Goal: Information Seeking & Learning: Learn about a topic

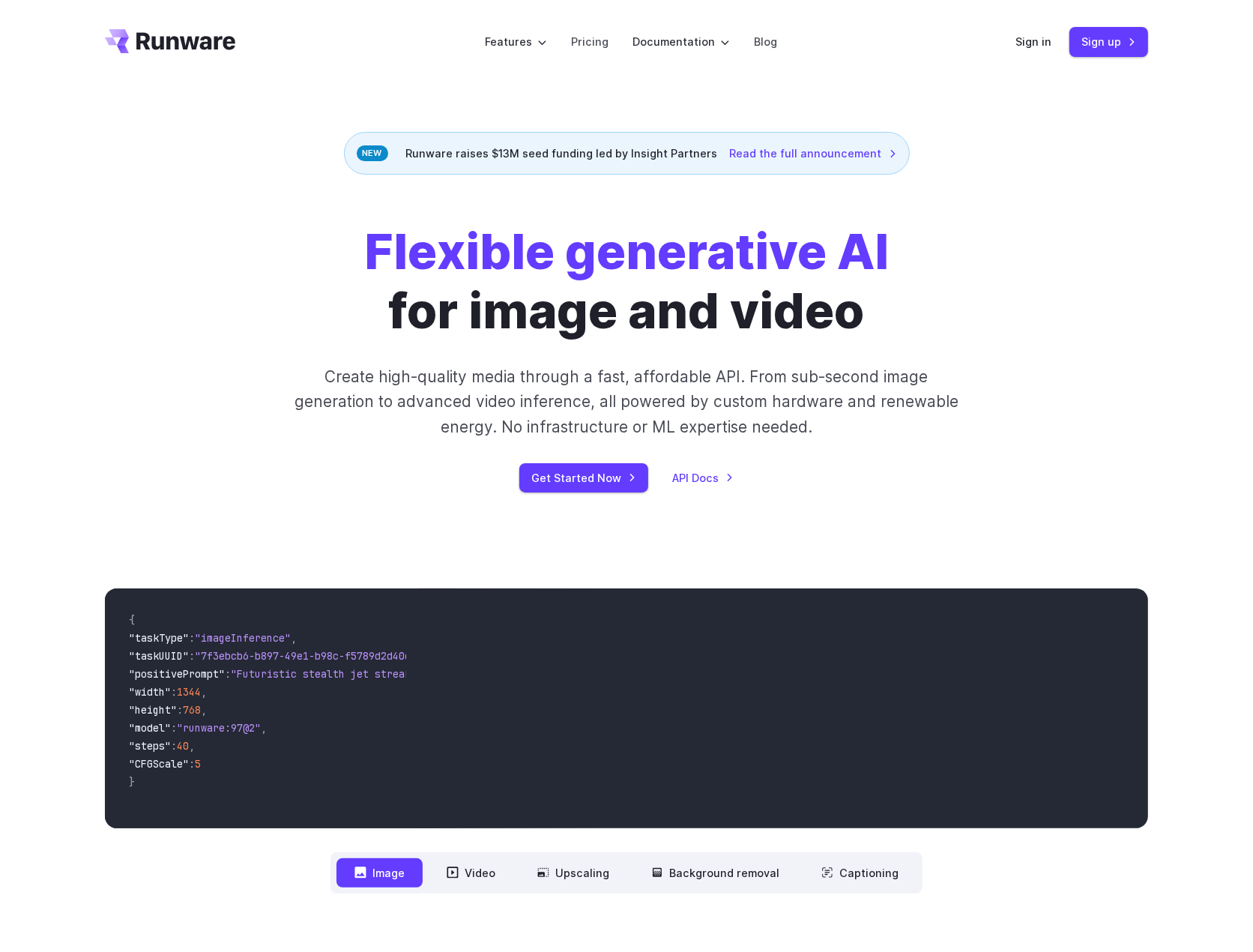
drag, startPoint x: 1008, startPoint y: 431, endPoint x: 866, endPoint y: 349, distance: 164.0
click at [1008, 431] on div "Flexible generative AI for image and video Create high-quality media through a …" at bounding box center [626, 357] width 835 height 270
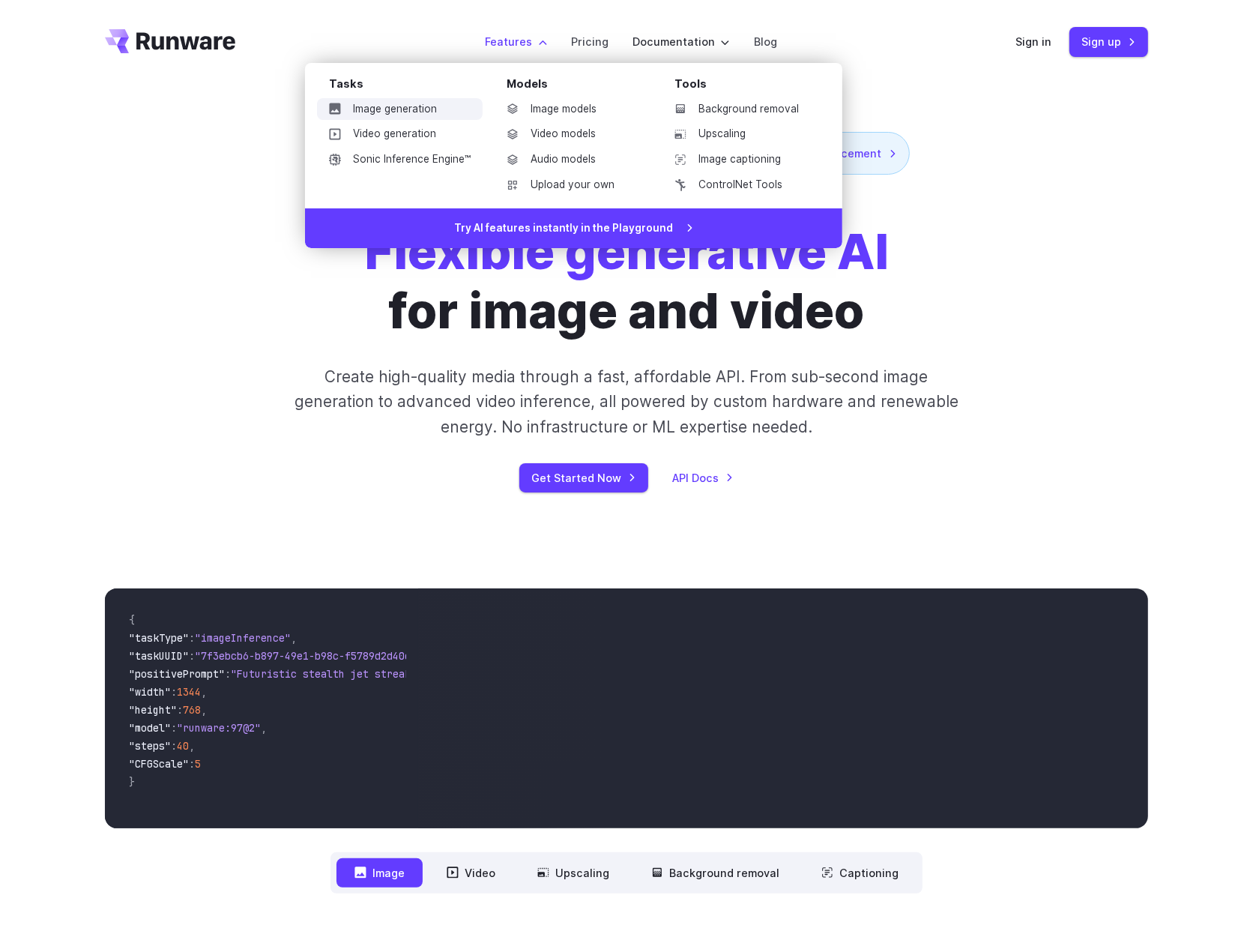
click at [411, 108] on link "Image generation" at bounding box center [400, 108] width 165 height 22
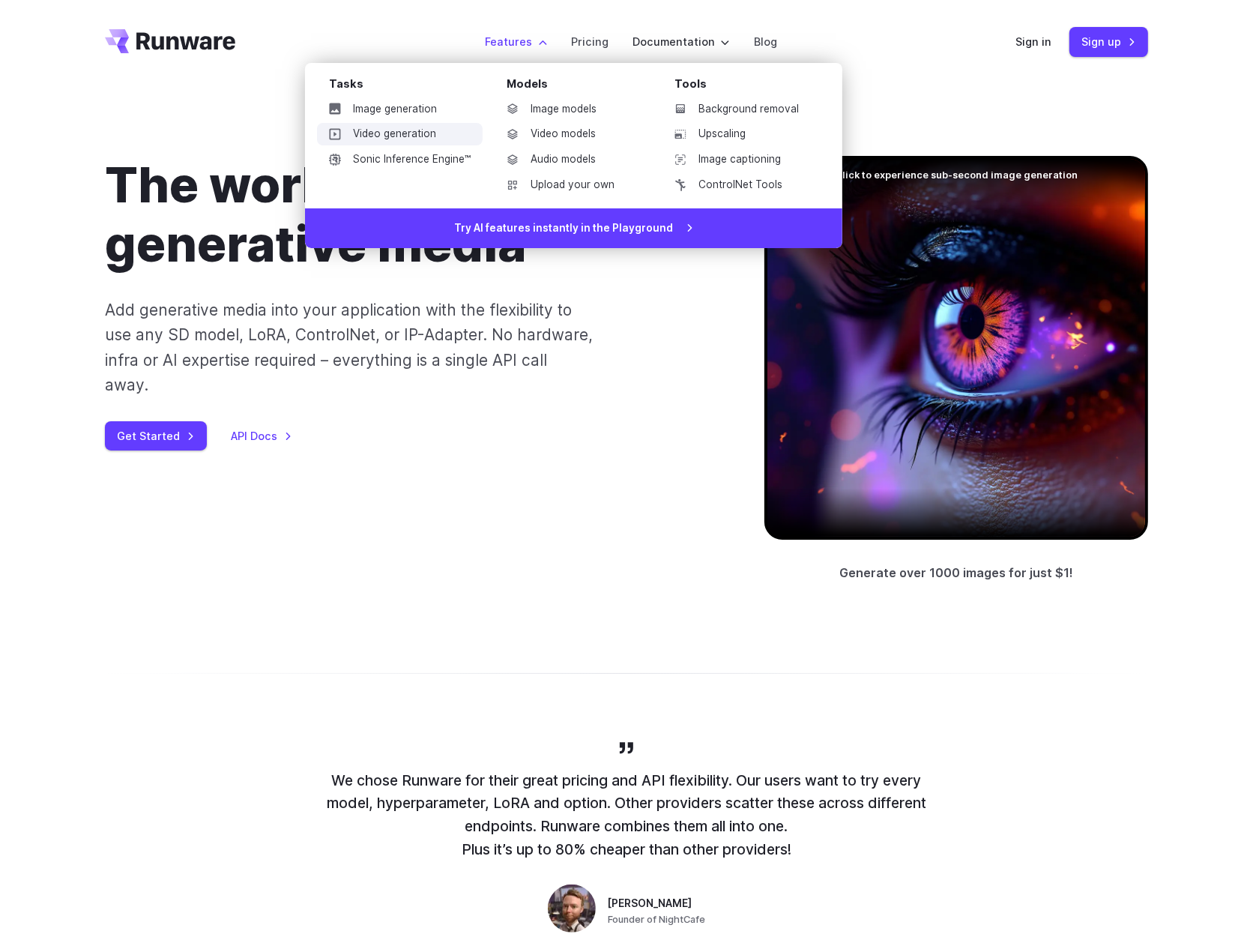
click at [427, 134] on link "Video generation" at bounding box center [400, 134] width 165 height 22
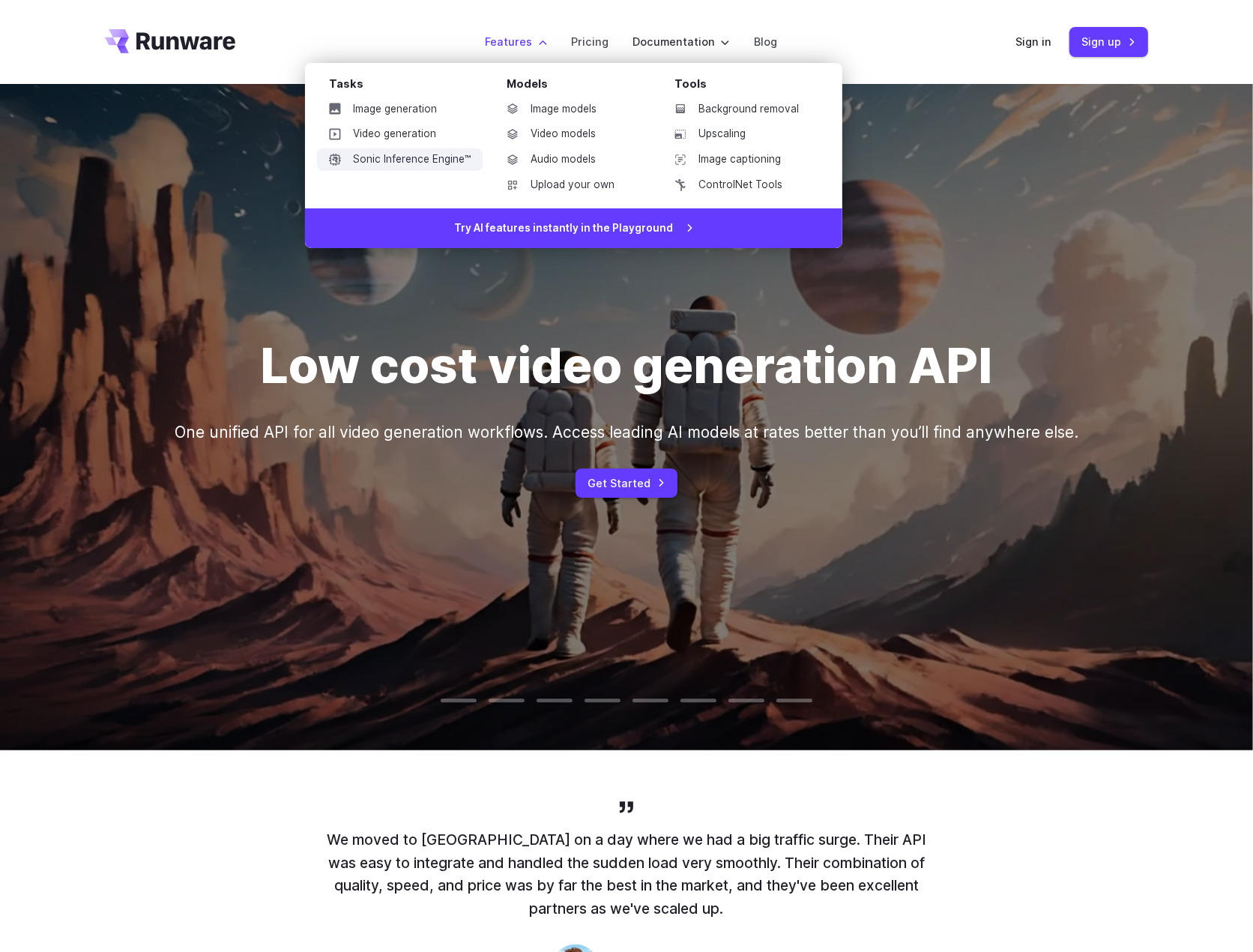
click at [410, 151] on link "Sonic Inference Engine™" at bounding box center [400, 159] width 165 height 22
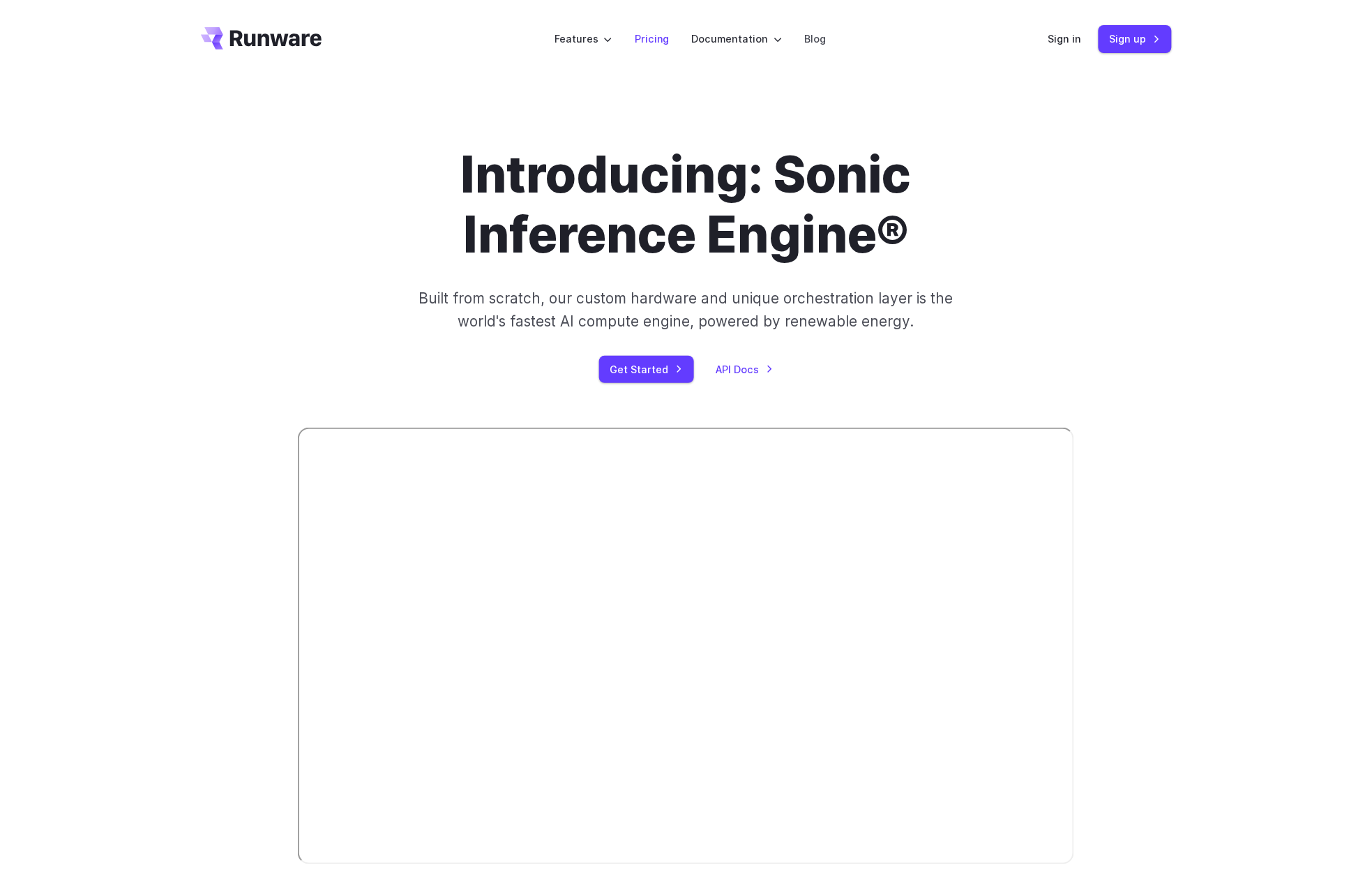
click at [660, 36] on link "Pricing" at bounding box center [652, 39] width 35 height 16
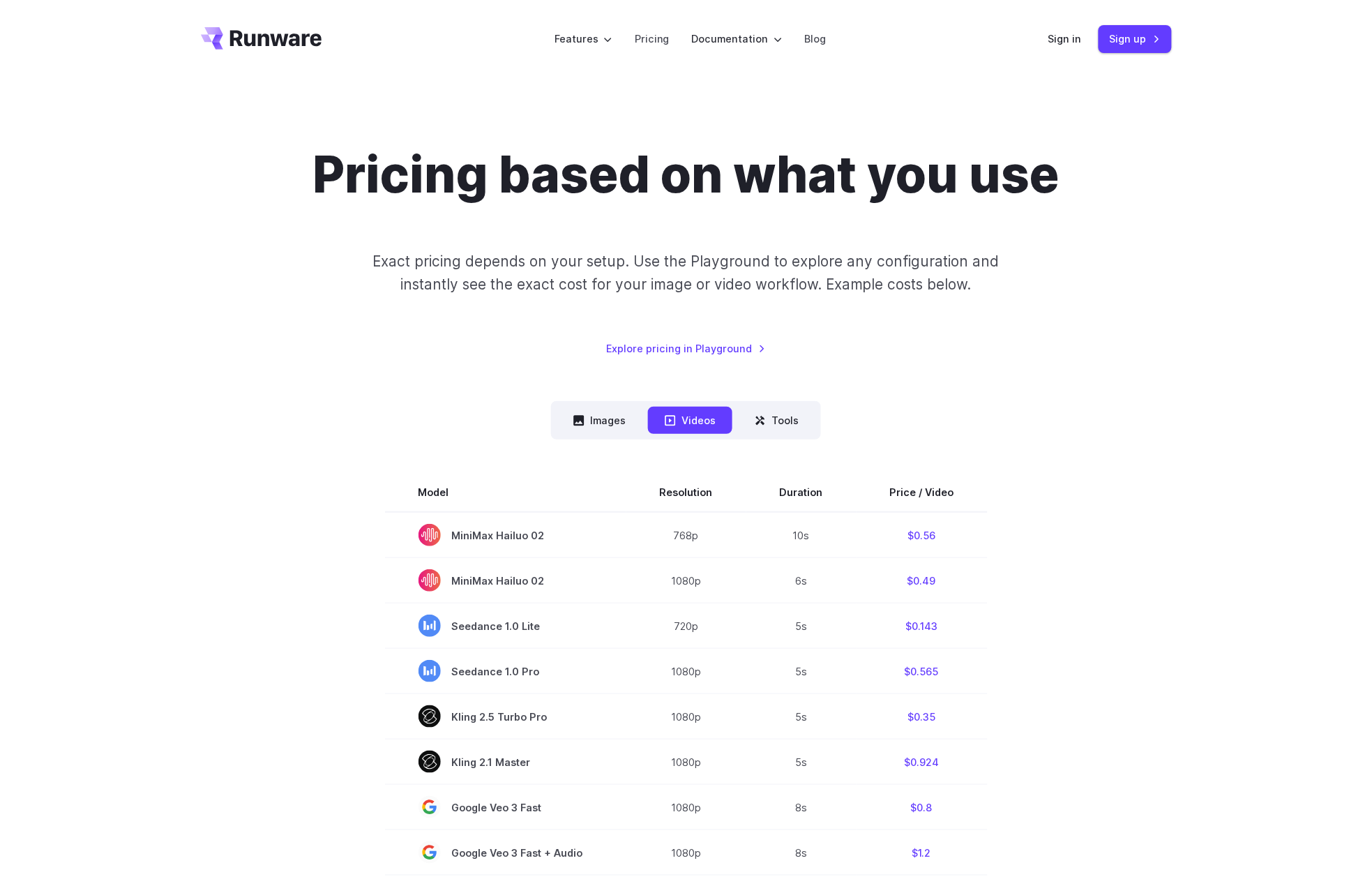
scroll to position [7, 0]
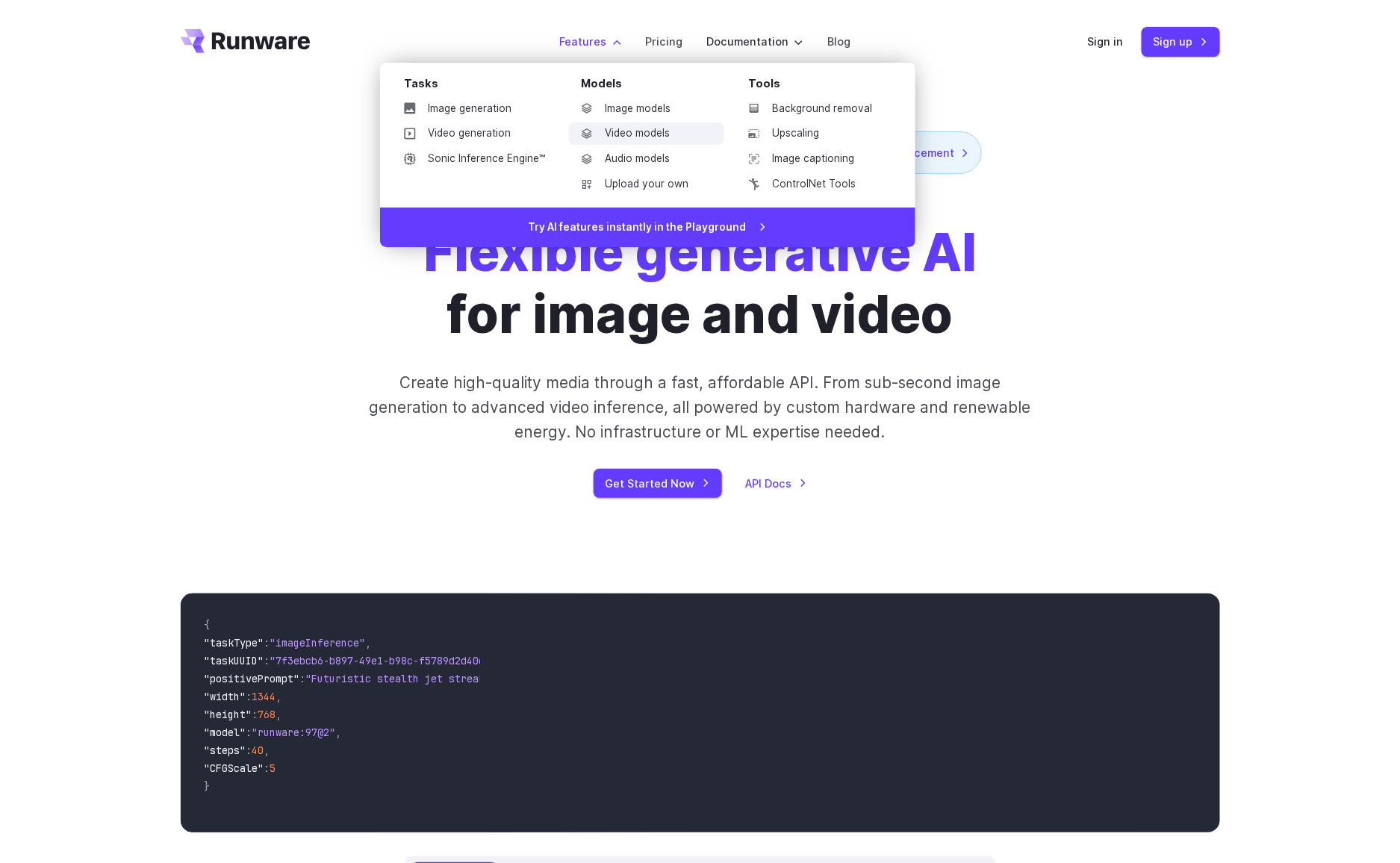
click at [644, 127] on link "Video models" at bounding box center [646, 133] width 155 height 22
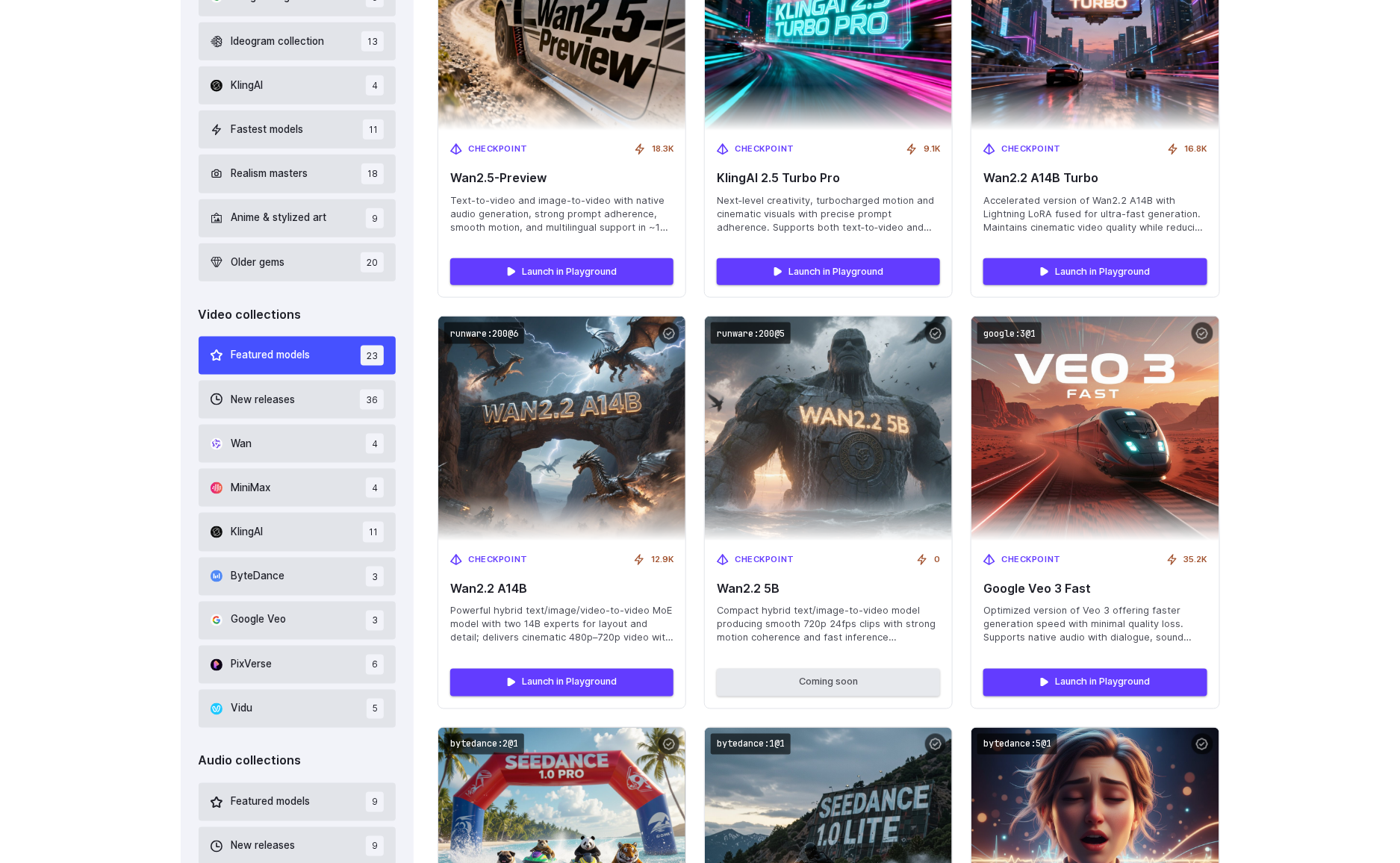
scroll to position [655, 0]
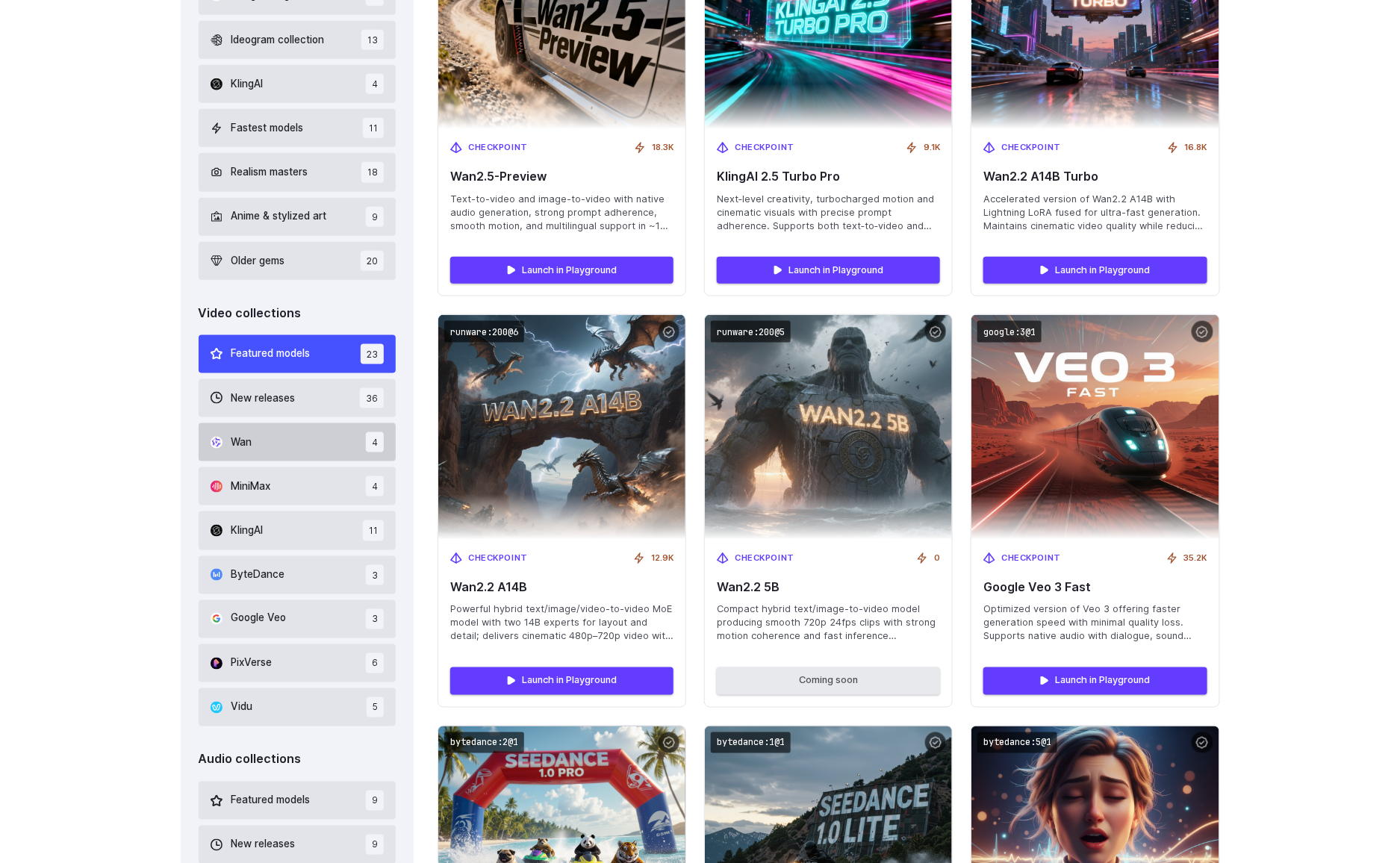
click at [264, 445] on button "Wan 4" at bounding box center [297, 442] width 198 height 38
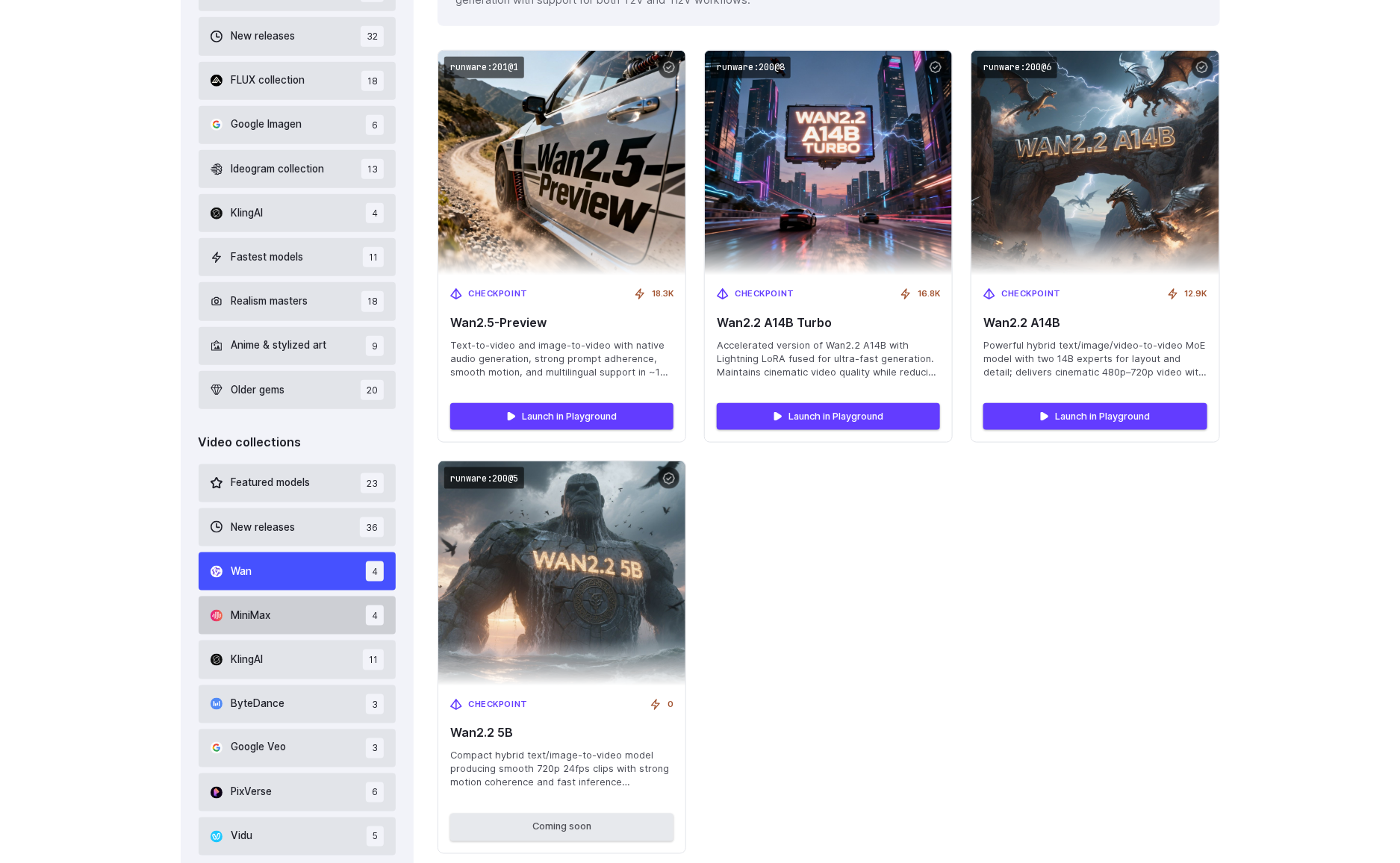
click at [268, 623] on span "MiniMax" at bounding box center [251, 615] width 40 height 16
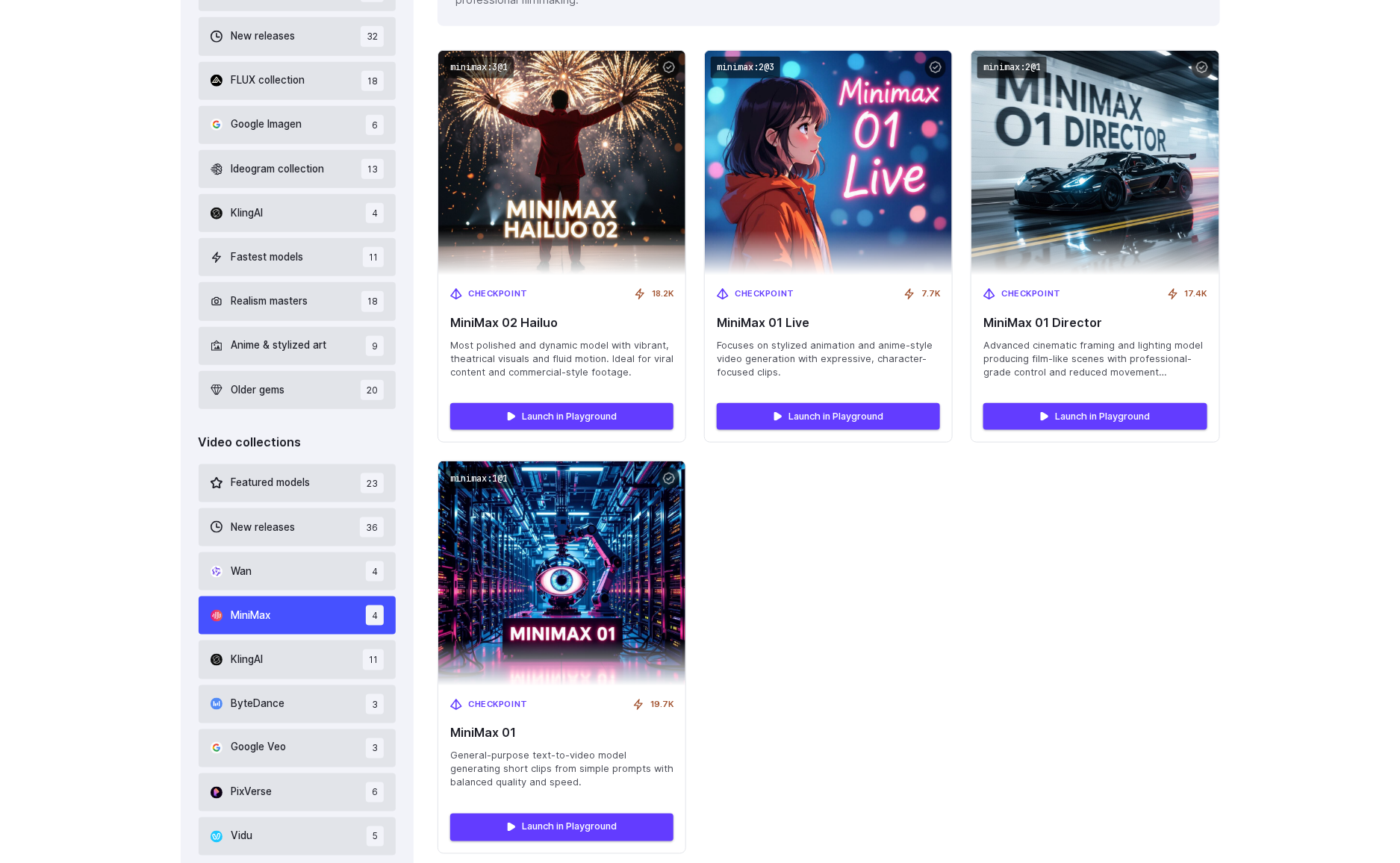
scroll to position [553, 0]
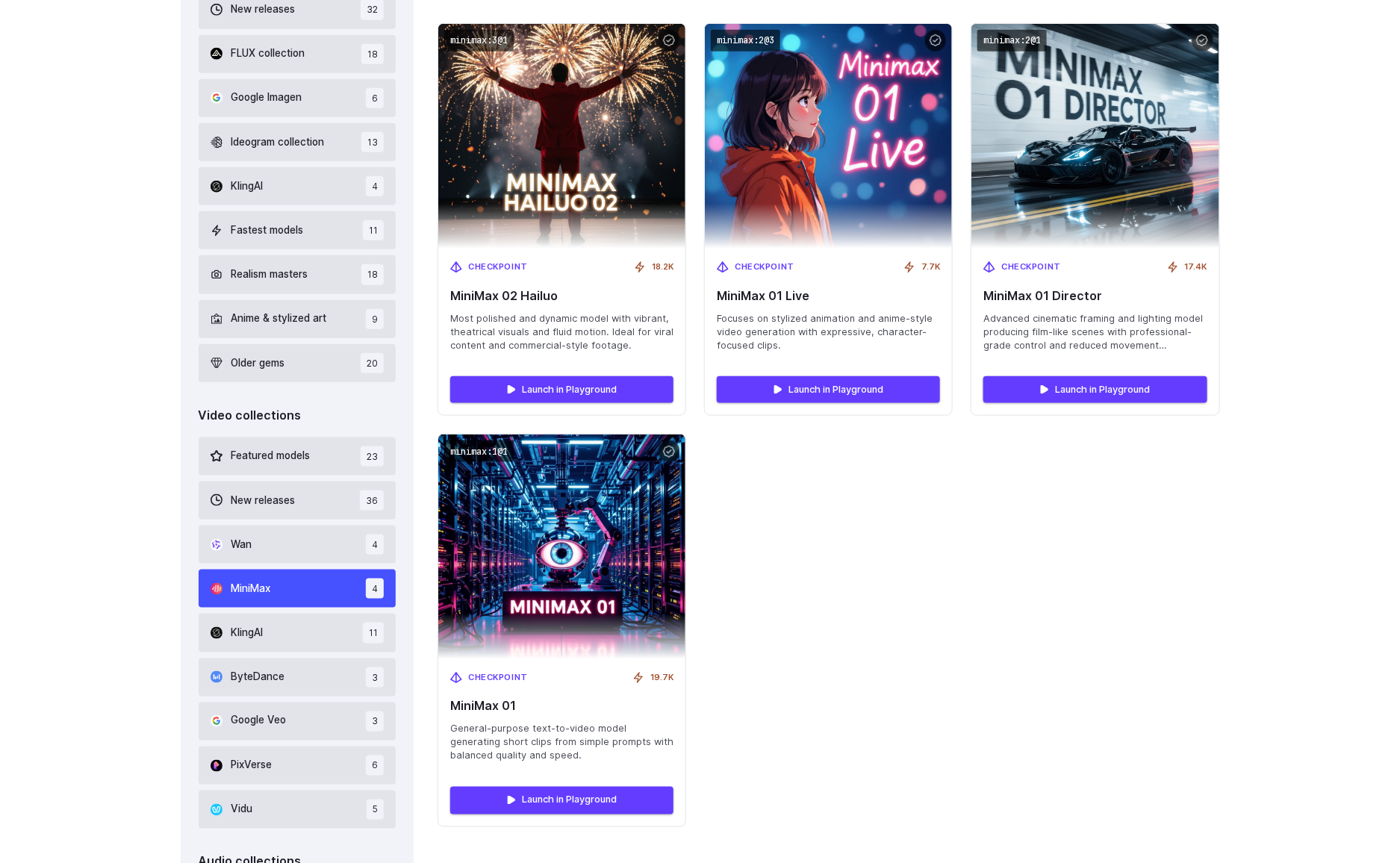
click at [257, 641] on button "KlingAI 11" at bounding box center [297, 633] width 198 height 38
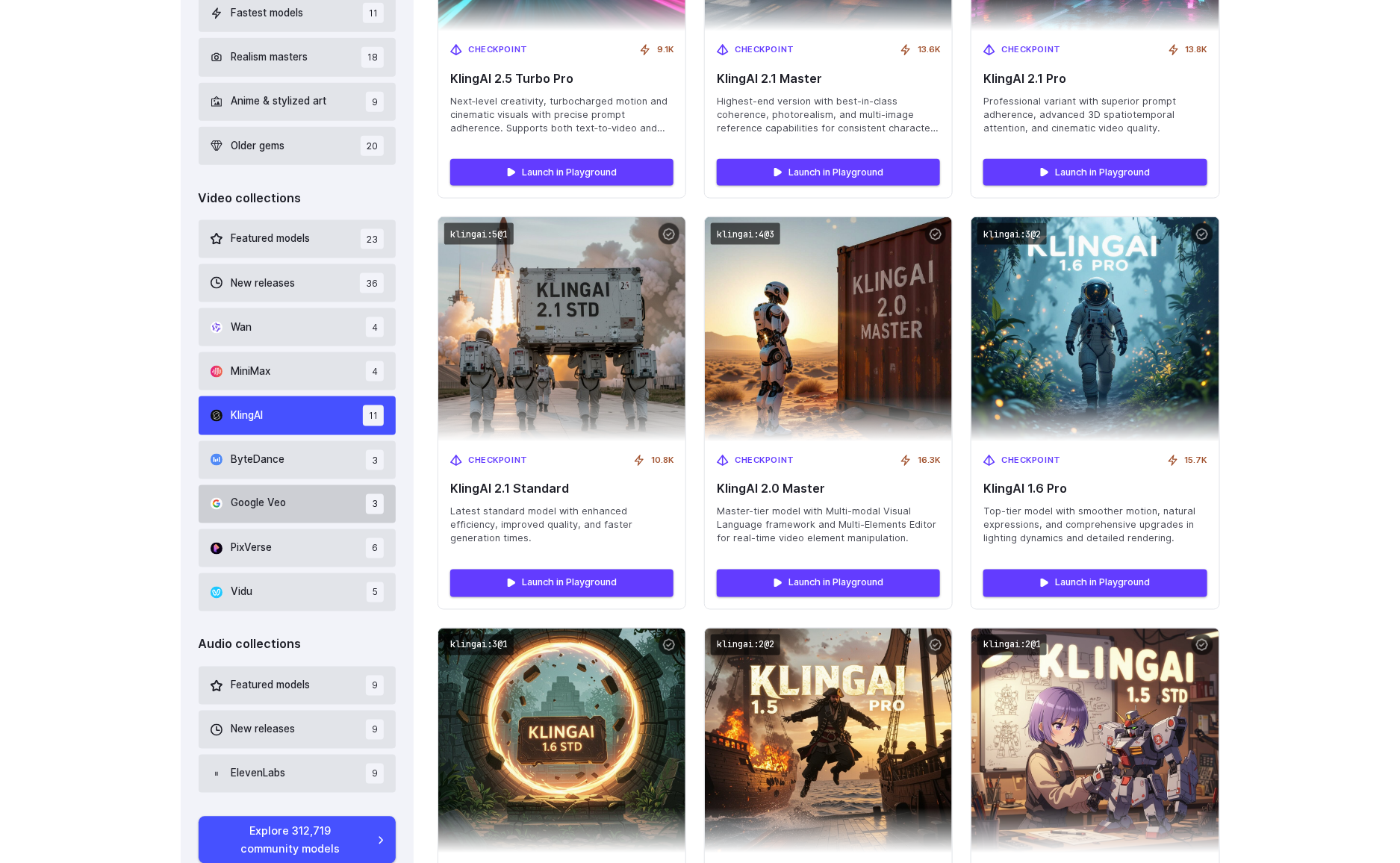
scroll to position [777, 0]
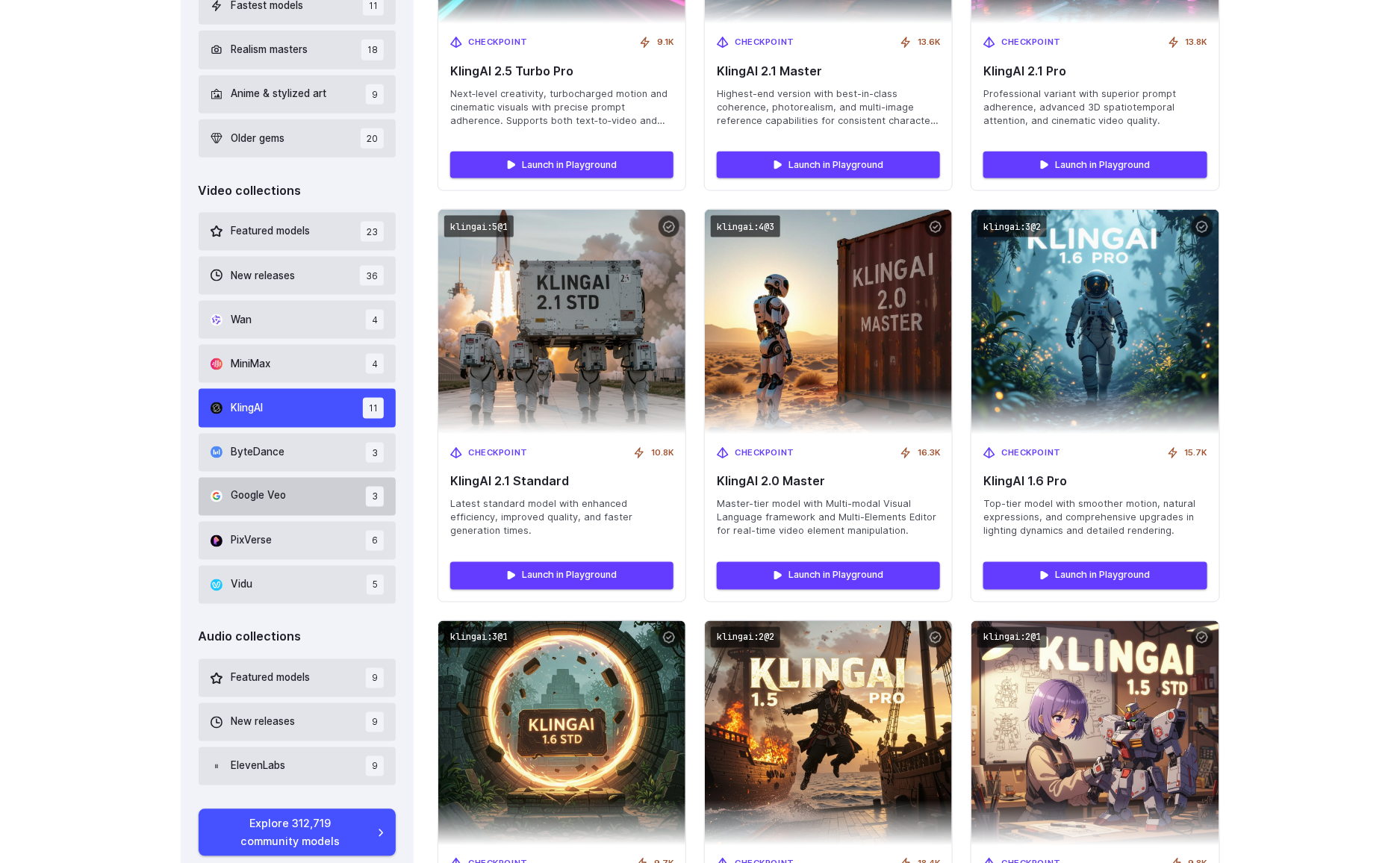
click at [291, 458] on button "ByteDance 3" at bounding box center [297, 452] width 198 height 38
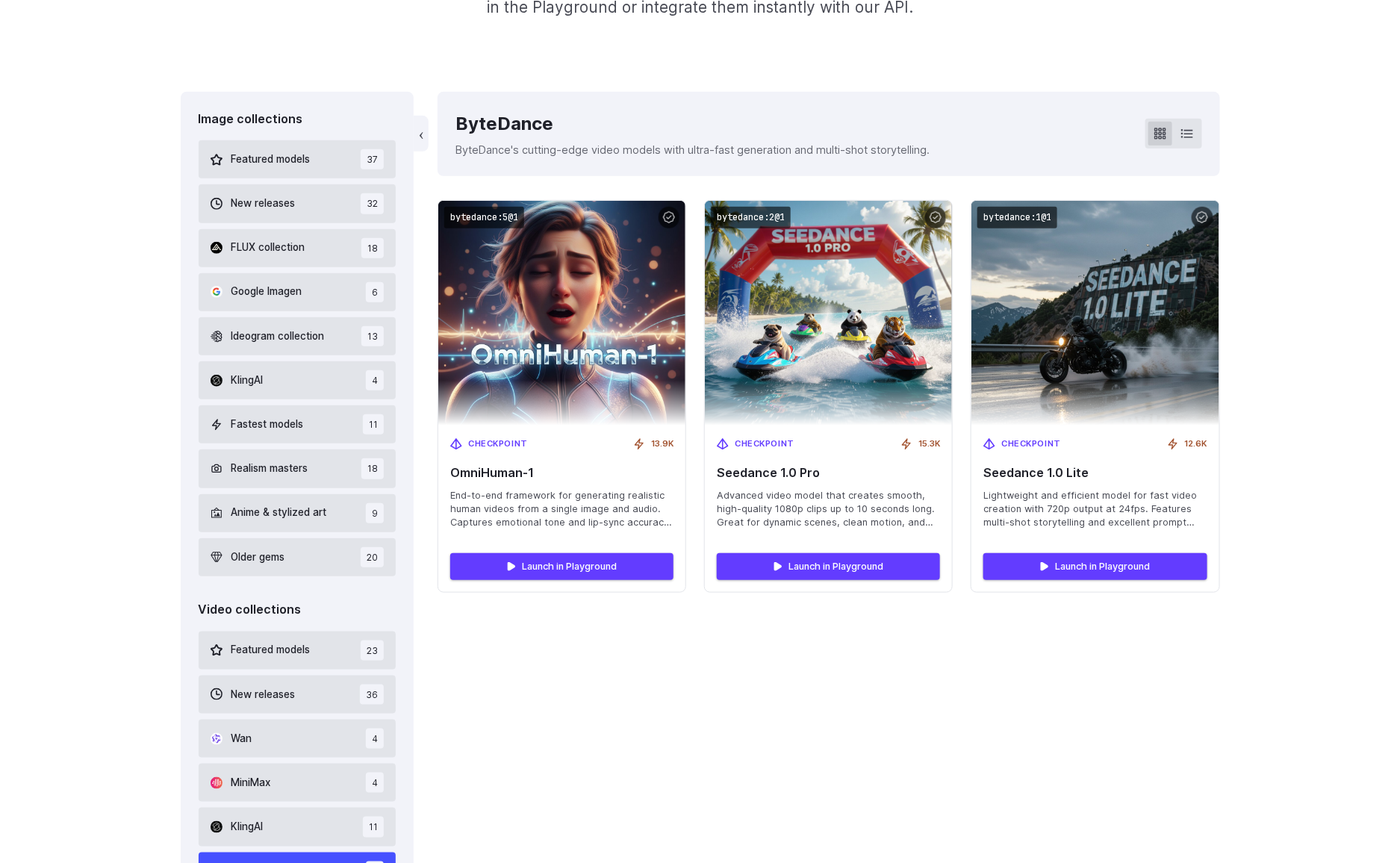
scroll to position [354, 0]
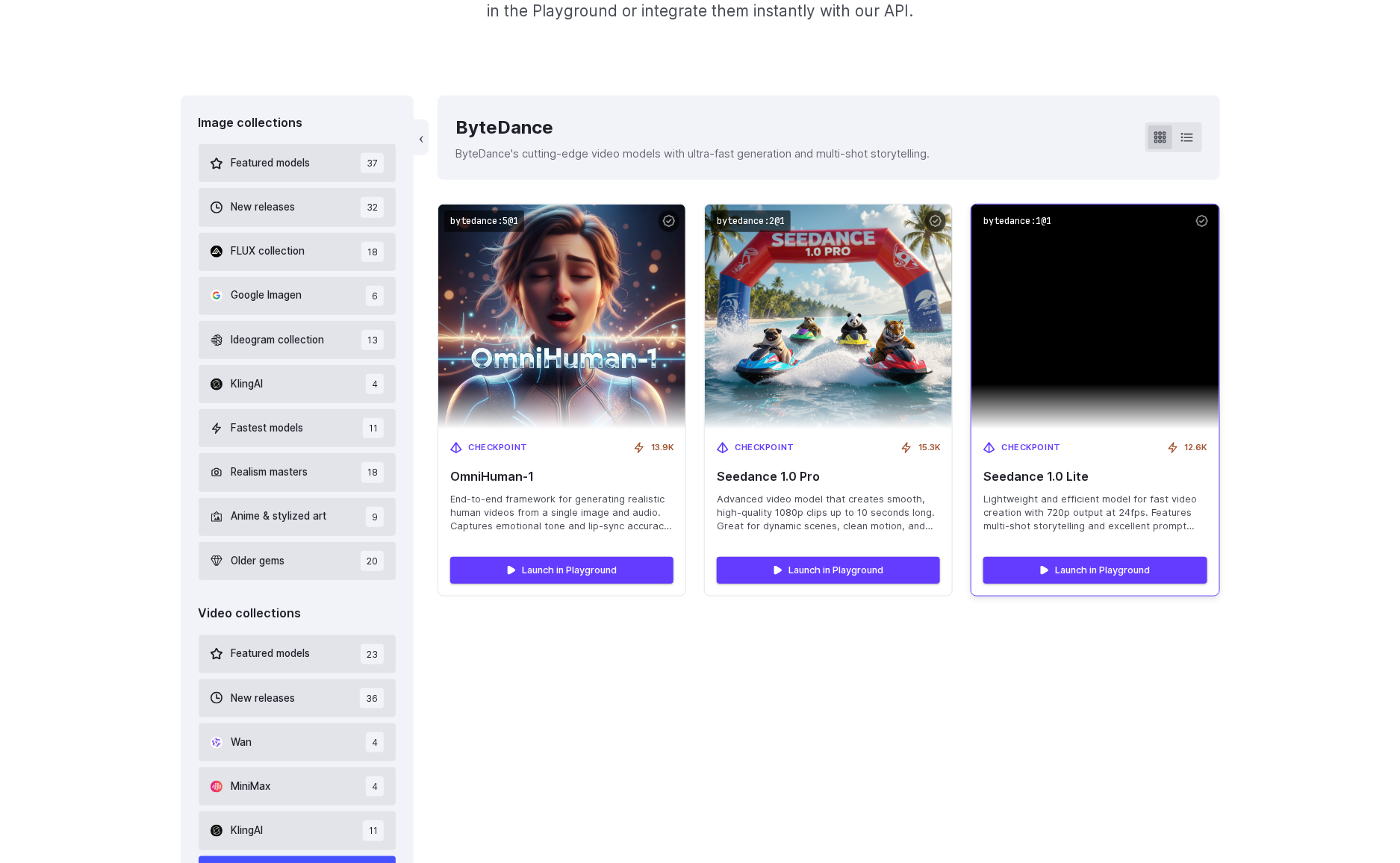
scroll to position [359, 0]
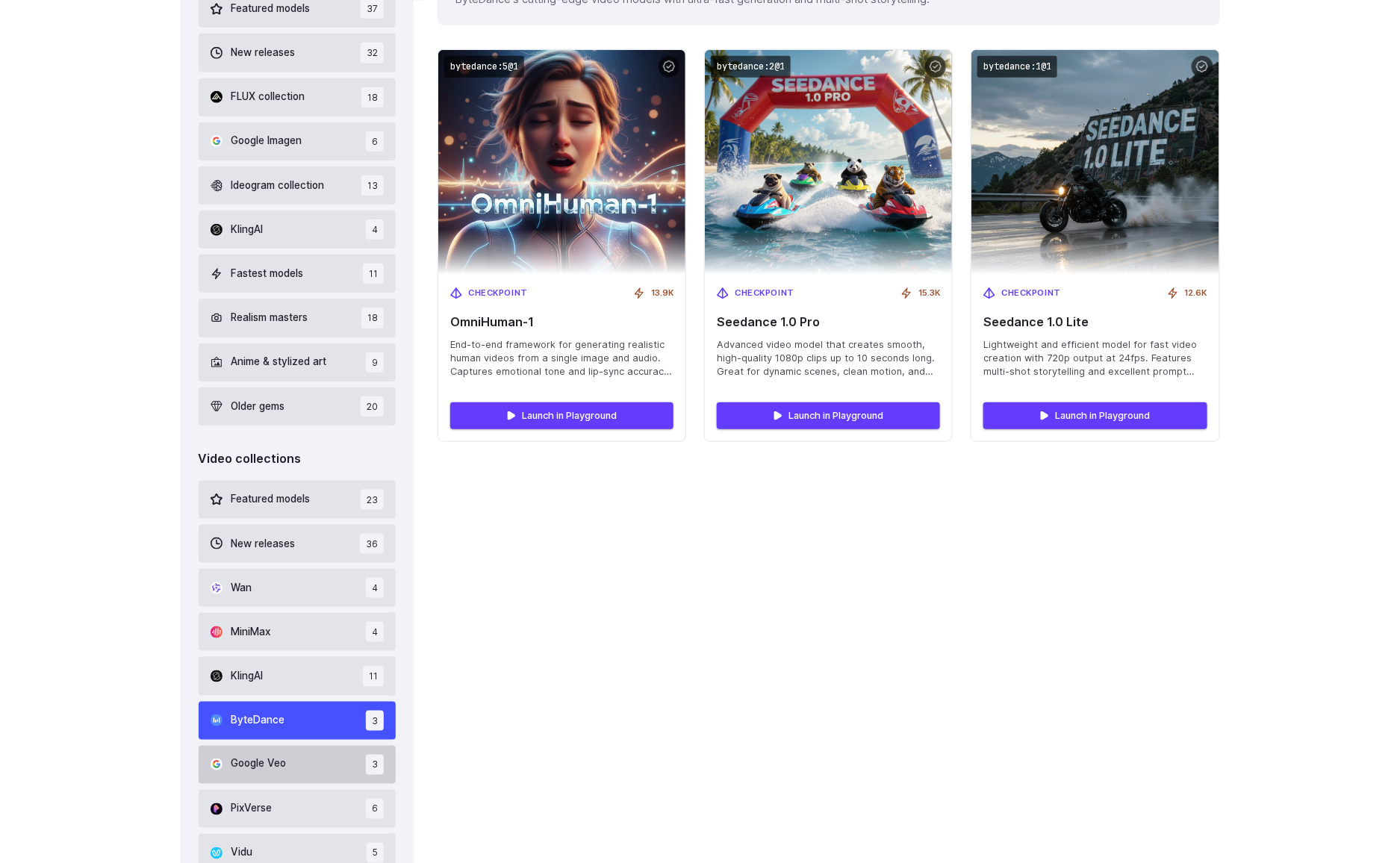
click at [303, 762] on button "Google Veo 3" at bounding box center [297, 765] width 198 height 38
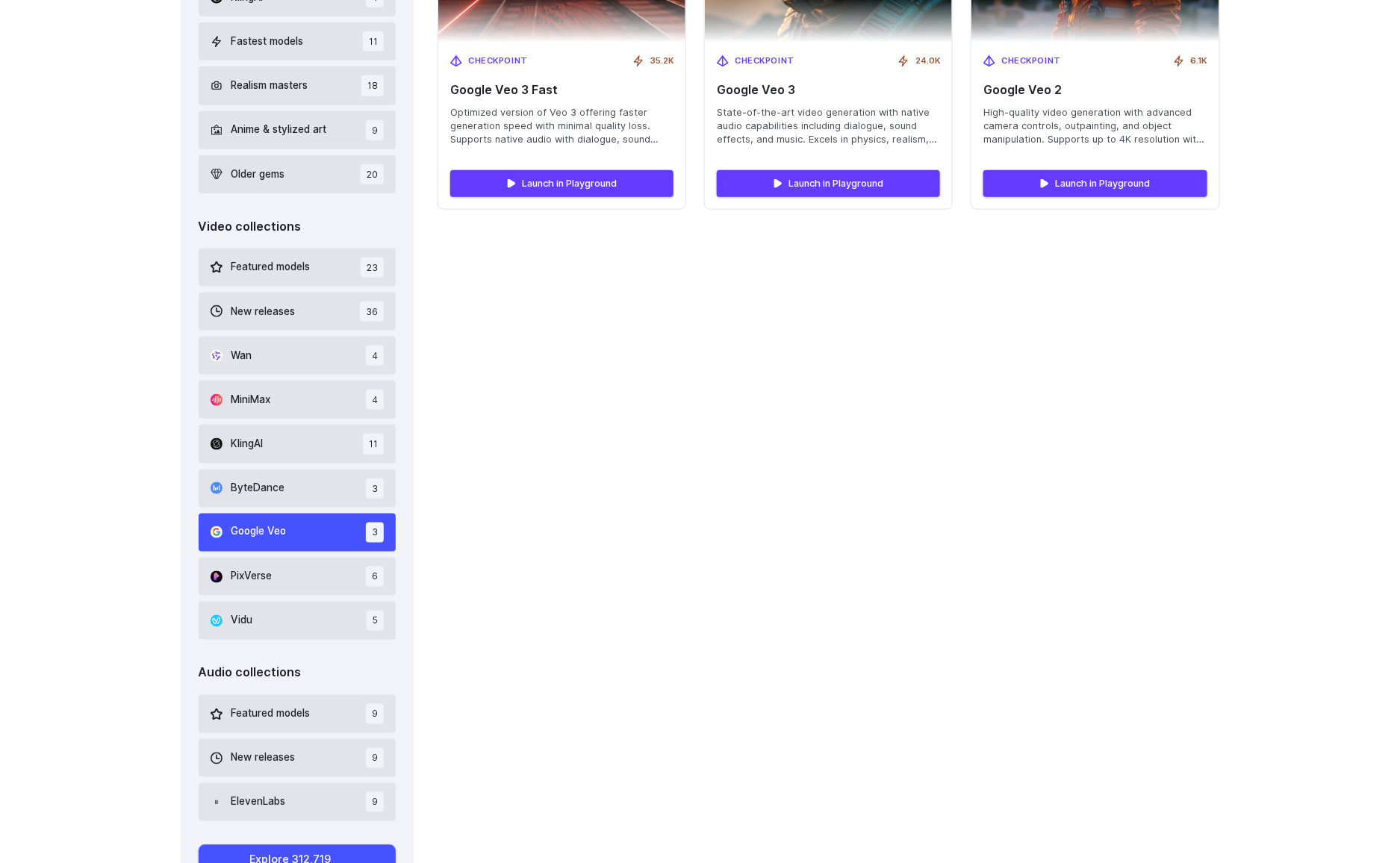
scroll to position [781, 0]
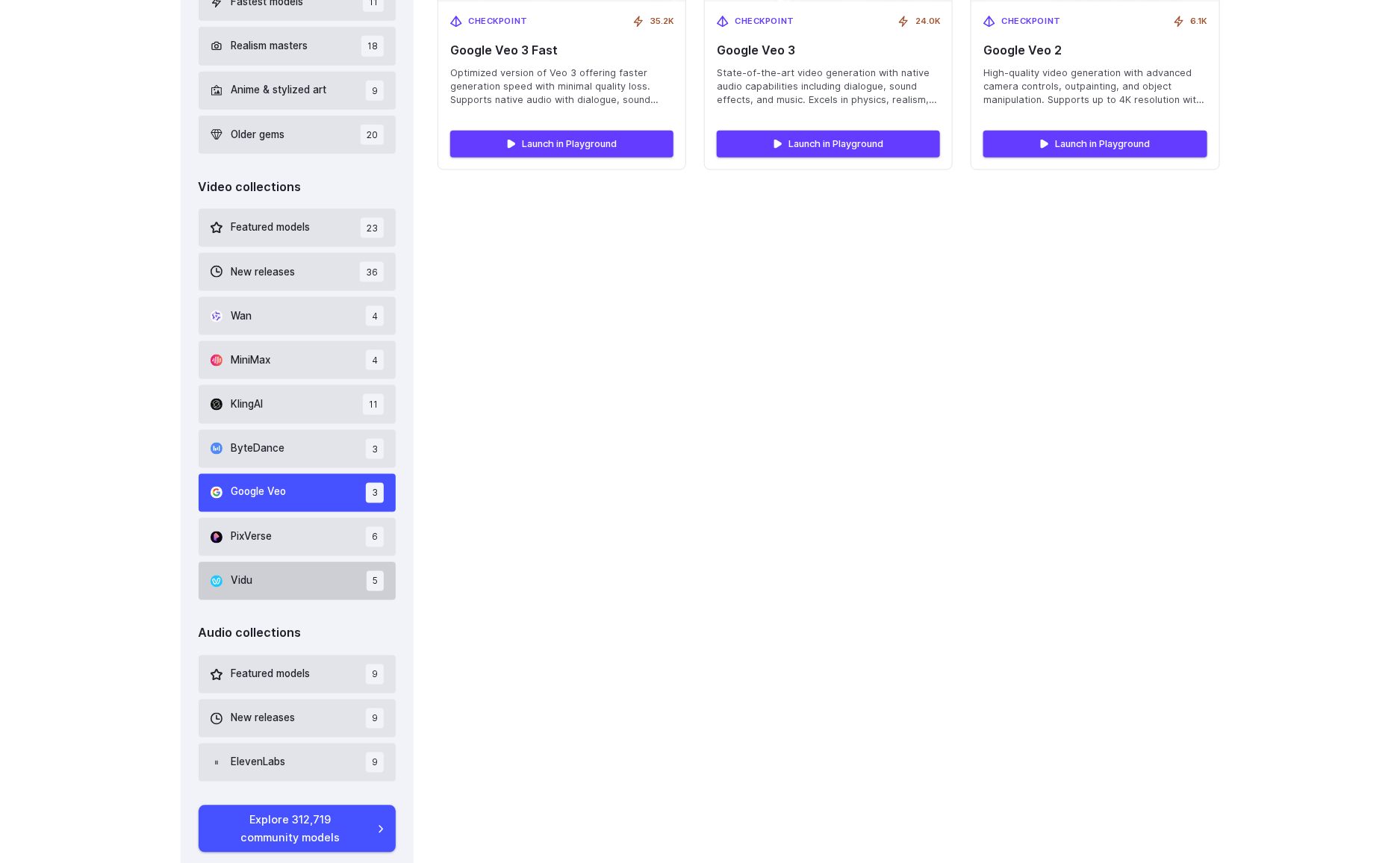
click at [282, 584] on button "Vidu 5" at bounding box center [297, 580] width 198 height 38
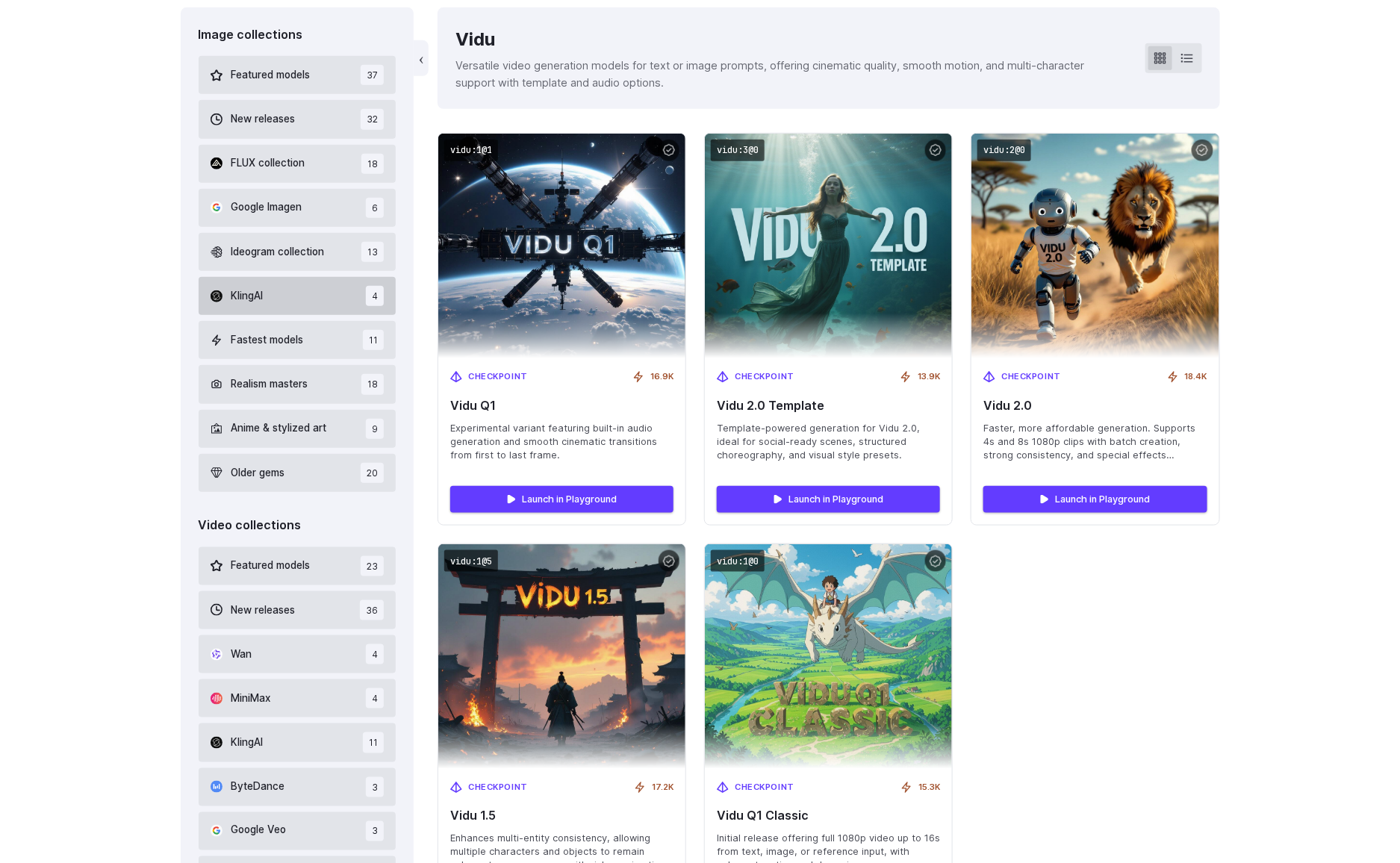
scroll to position [411, 0]
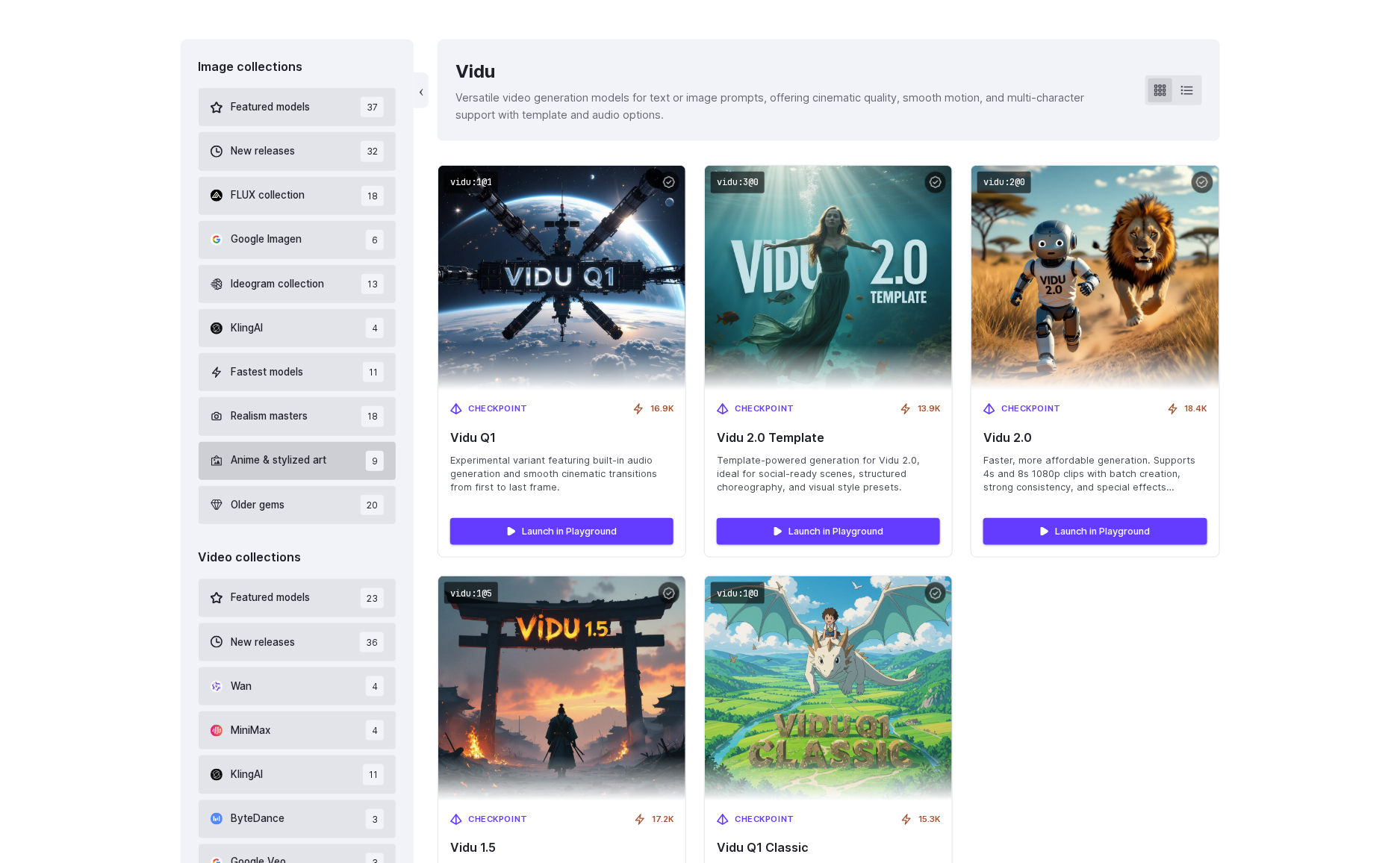
click at [301, 470] on button "Anime & stylized art 9" at bounding box center [297, 460] width 198 height 38
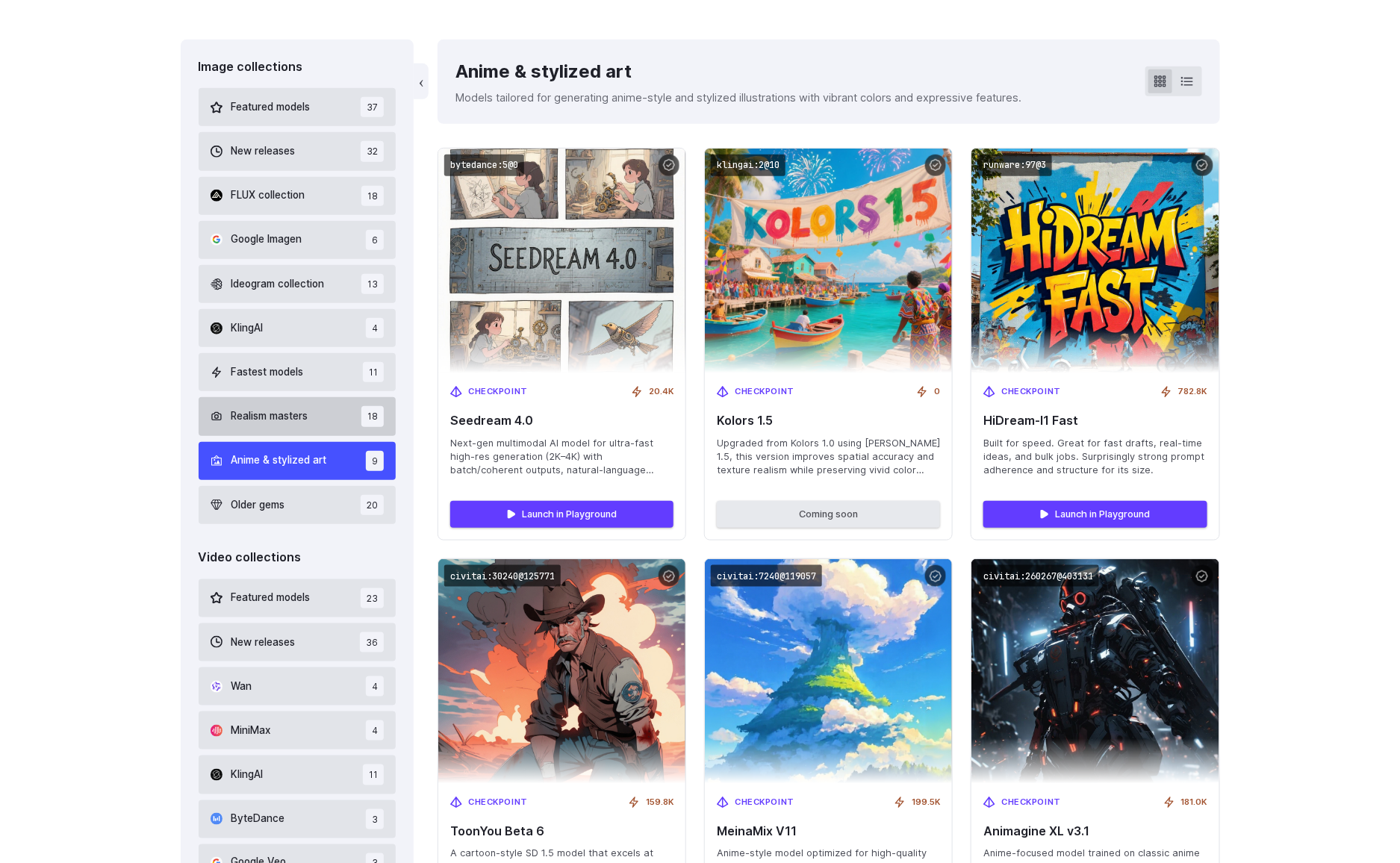
scroll to position [354, 0]
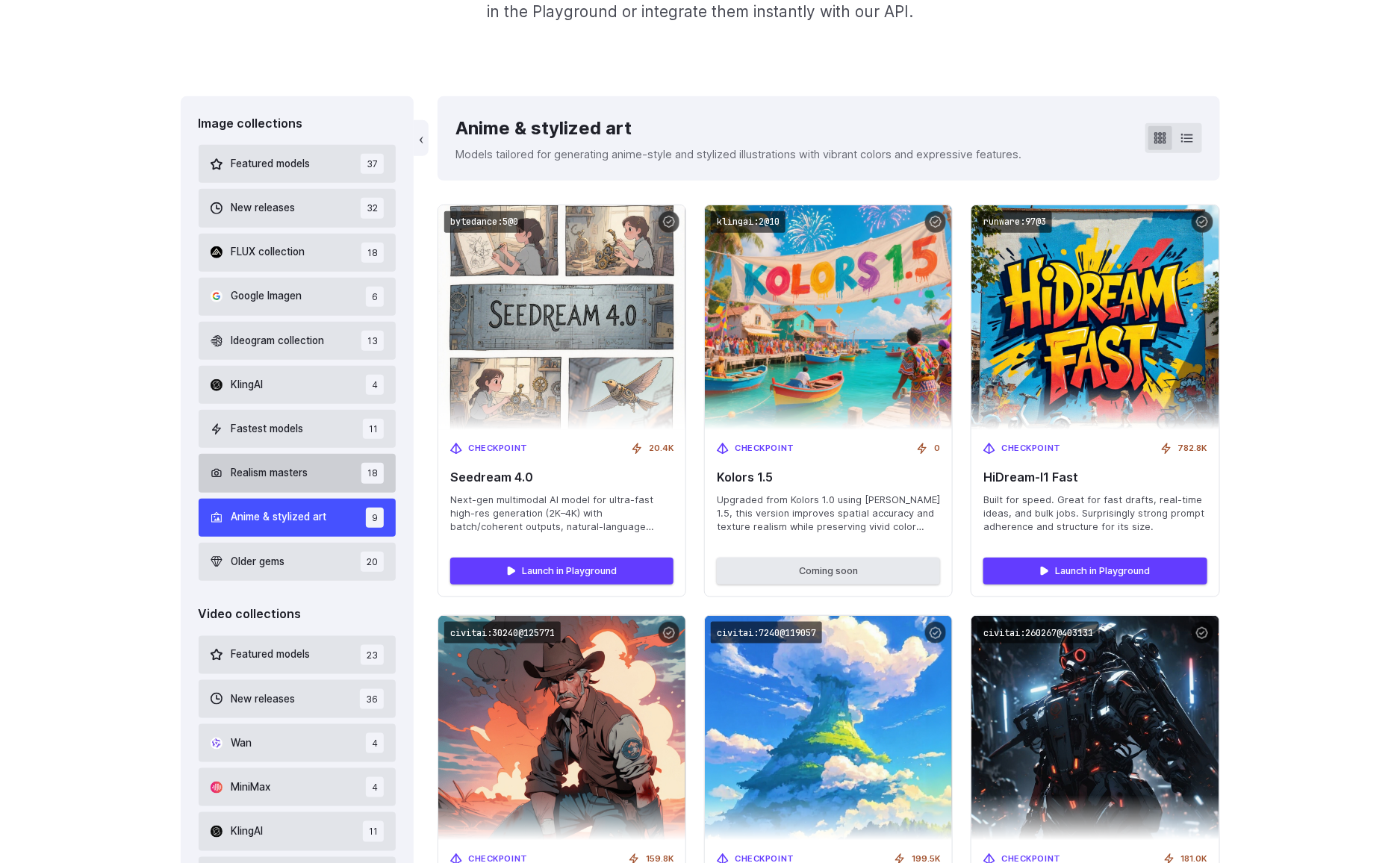
click at [283, 472] on span "Realism masters" at bounding box center [270, 472] width 77 height 16
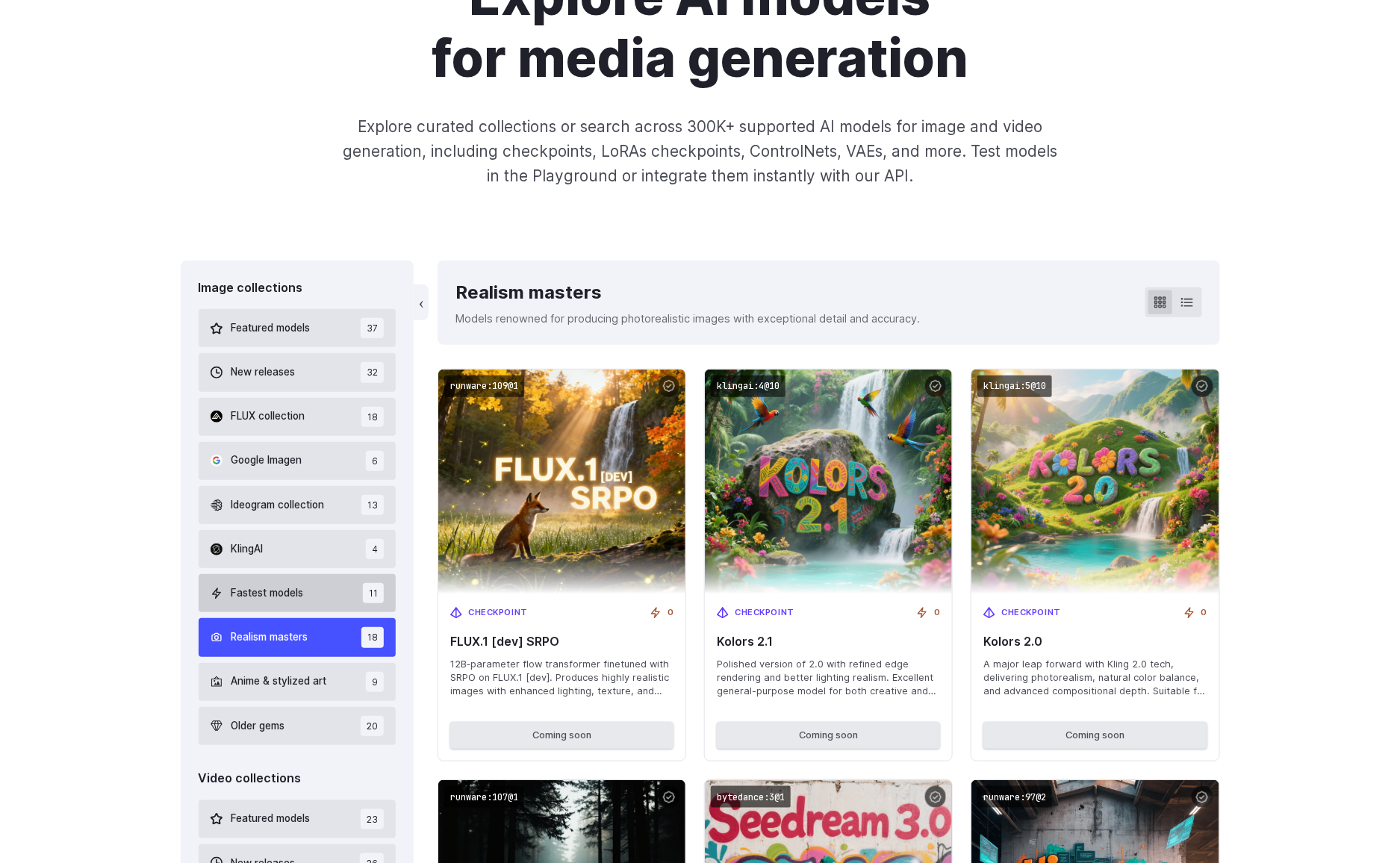
click at [270, 585] on span "Fastest models" at bounding box center [267, 593] width 72 height 16
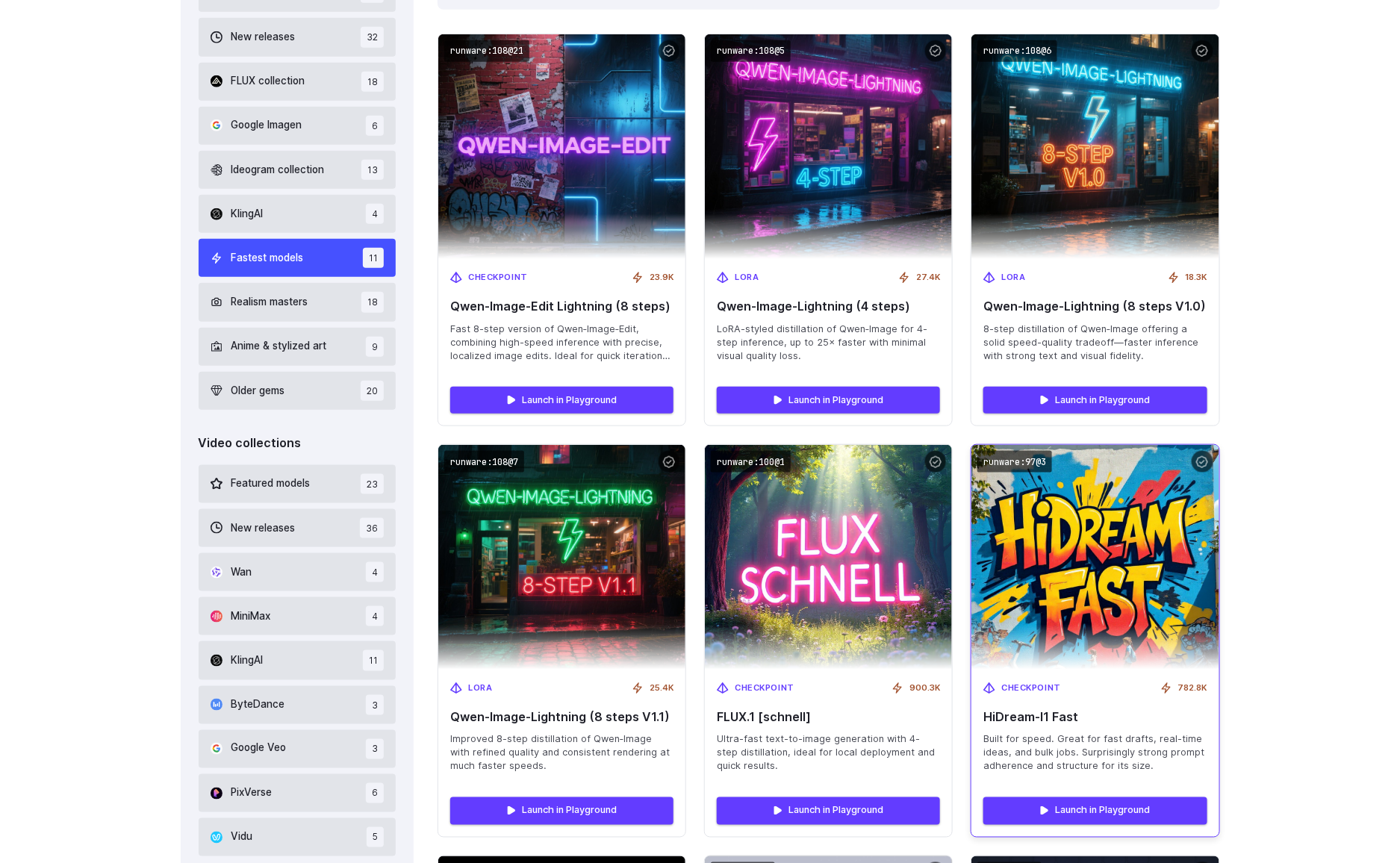
scroll to position [554, 0]
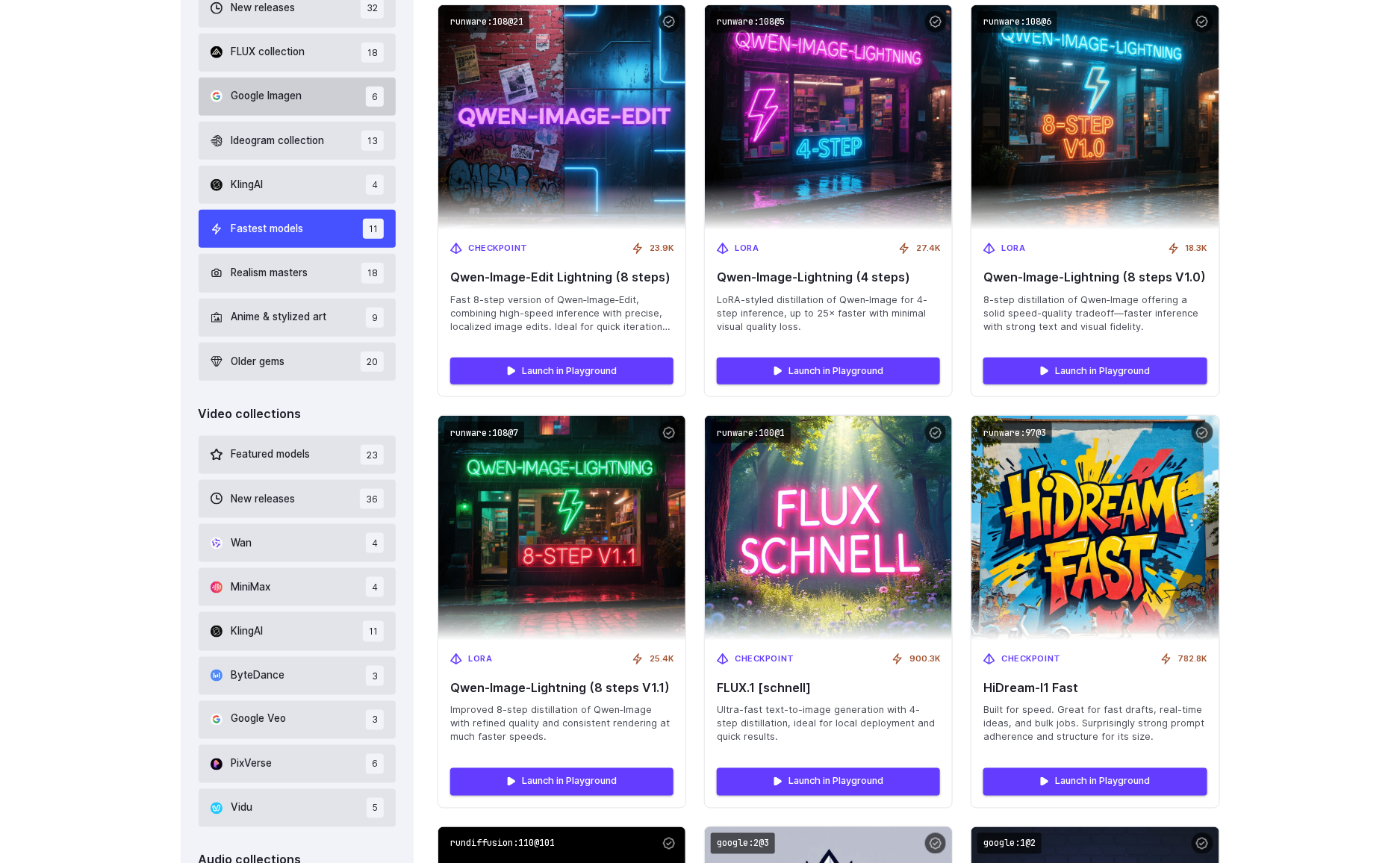
click at [268, 184] on button "KlingAI 4" at bounding box center [297, 184] width 198 height 38
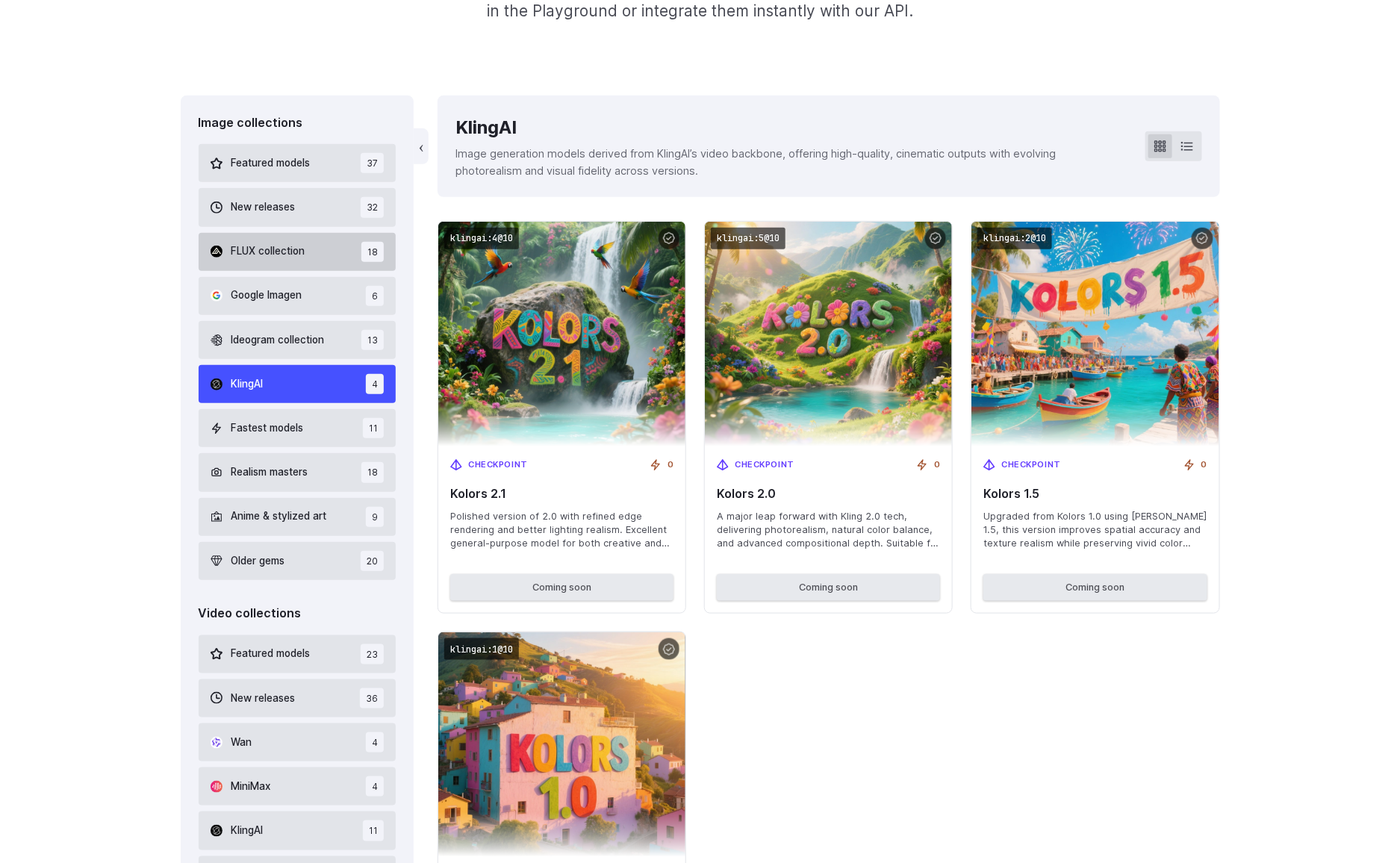
scroll to position [354, 0]
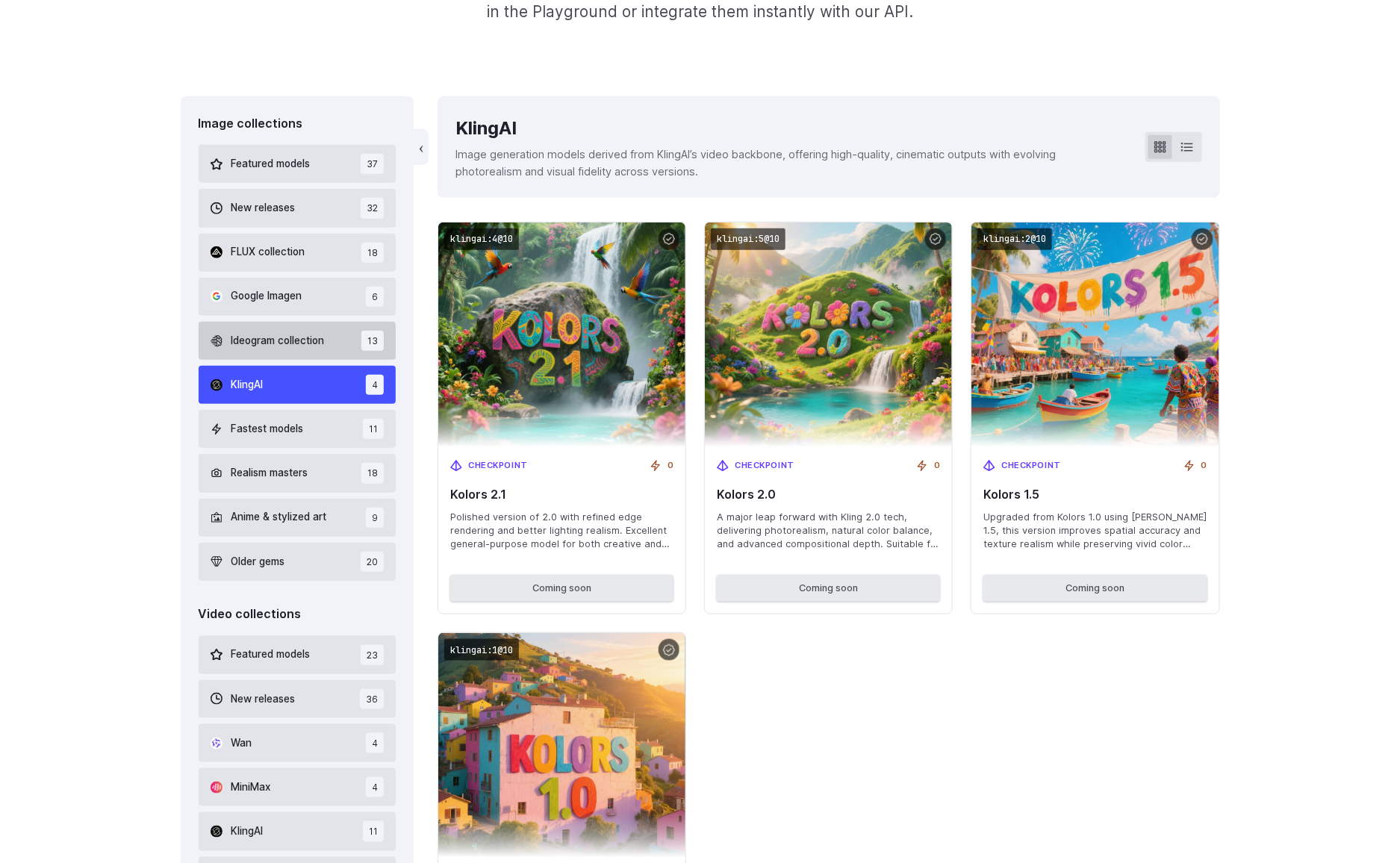
click at [293, 339] on span "Ideogram collection" at bounding box center [278, 340] width 94 height 16
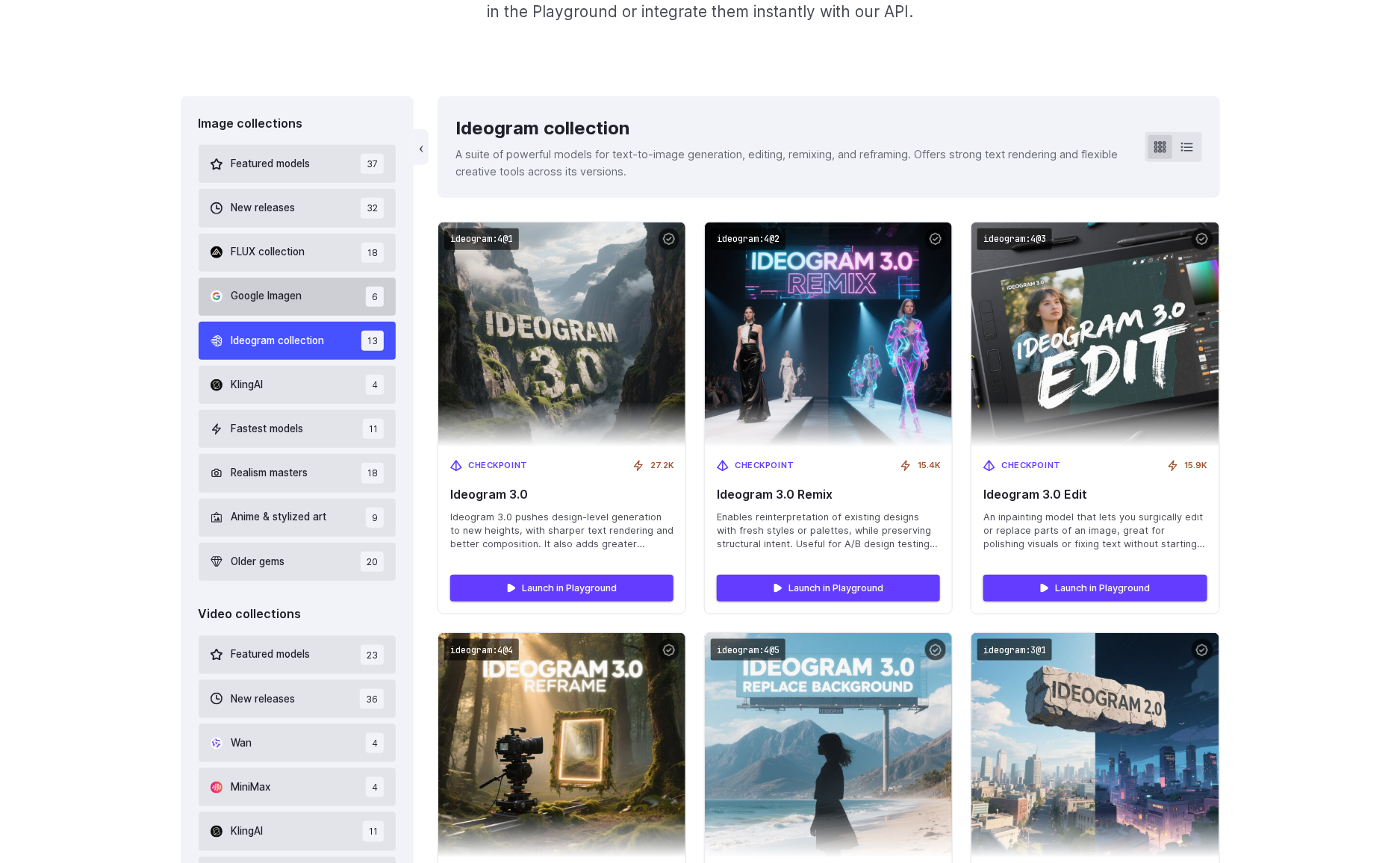
click at [319, 291] on button "Google Imagen 6" at bounding box center [297, 296] width 198 height 38
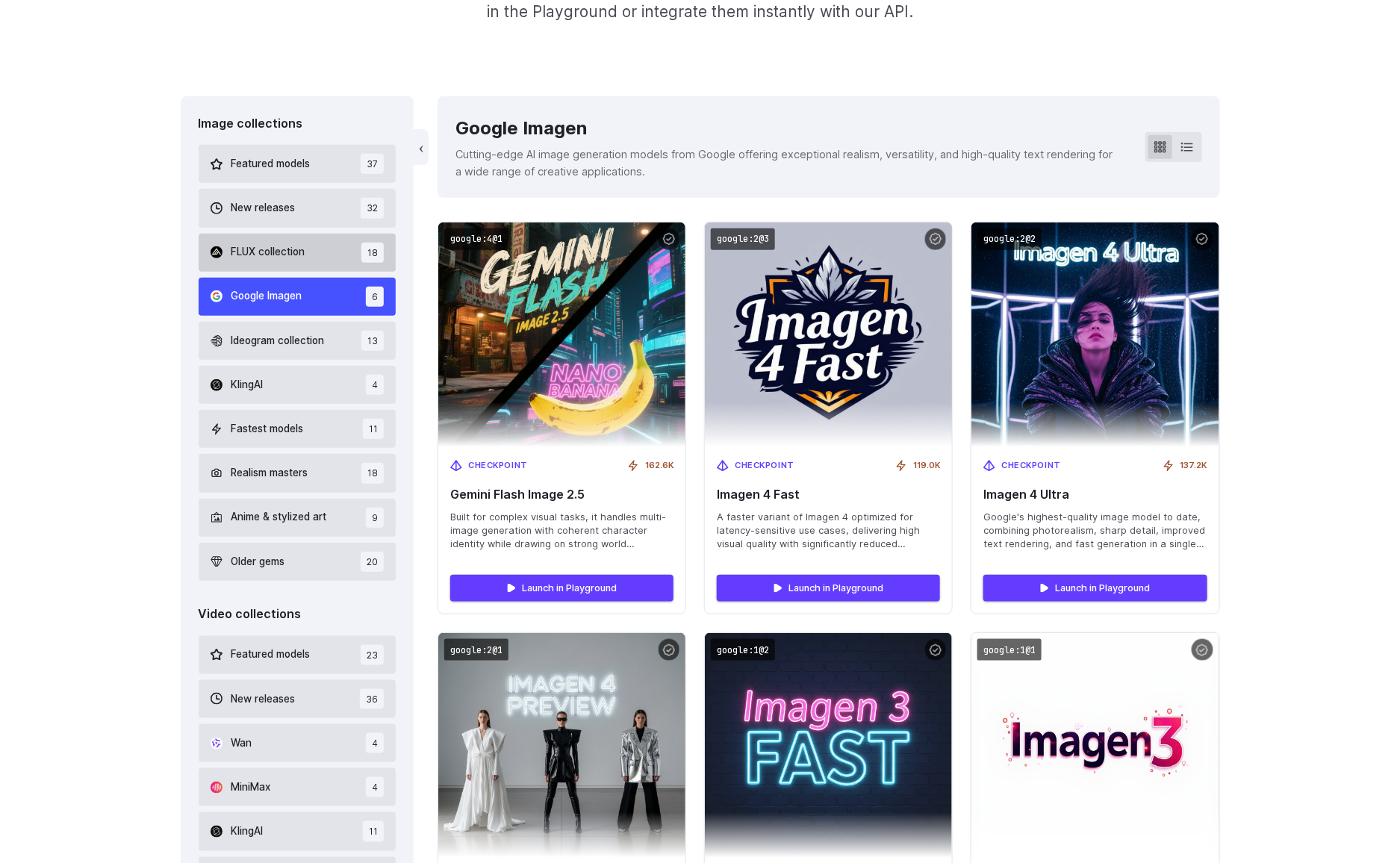
click at [307, 254] on button "FLUX collection 18" at bounding box center [297, 252] width 198 height 38
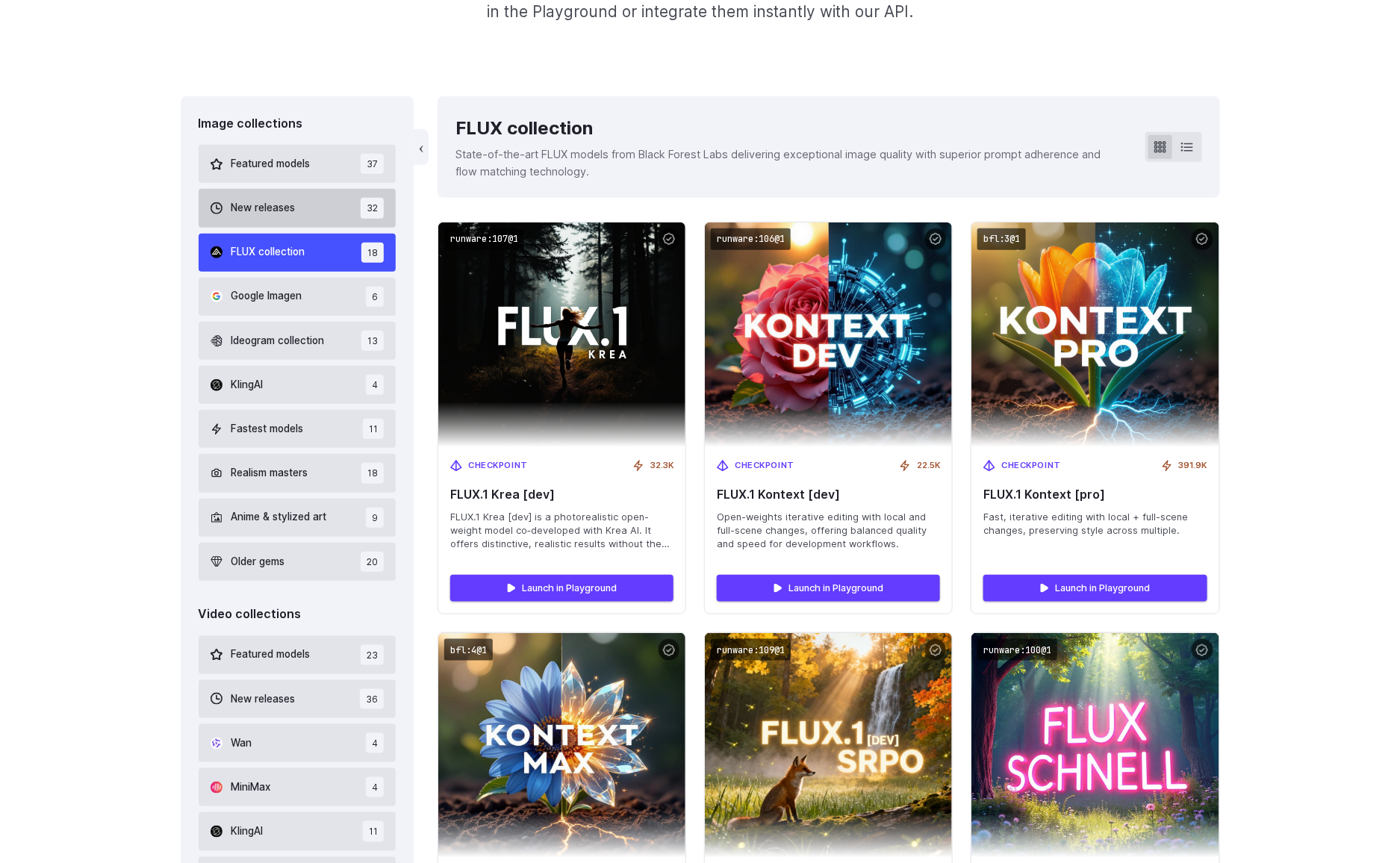
click at [285, 211] on span "New releases" at bounding box center [263, 208] width 65 height 16
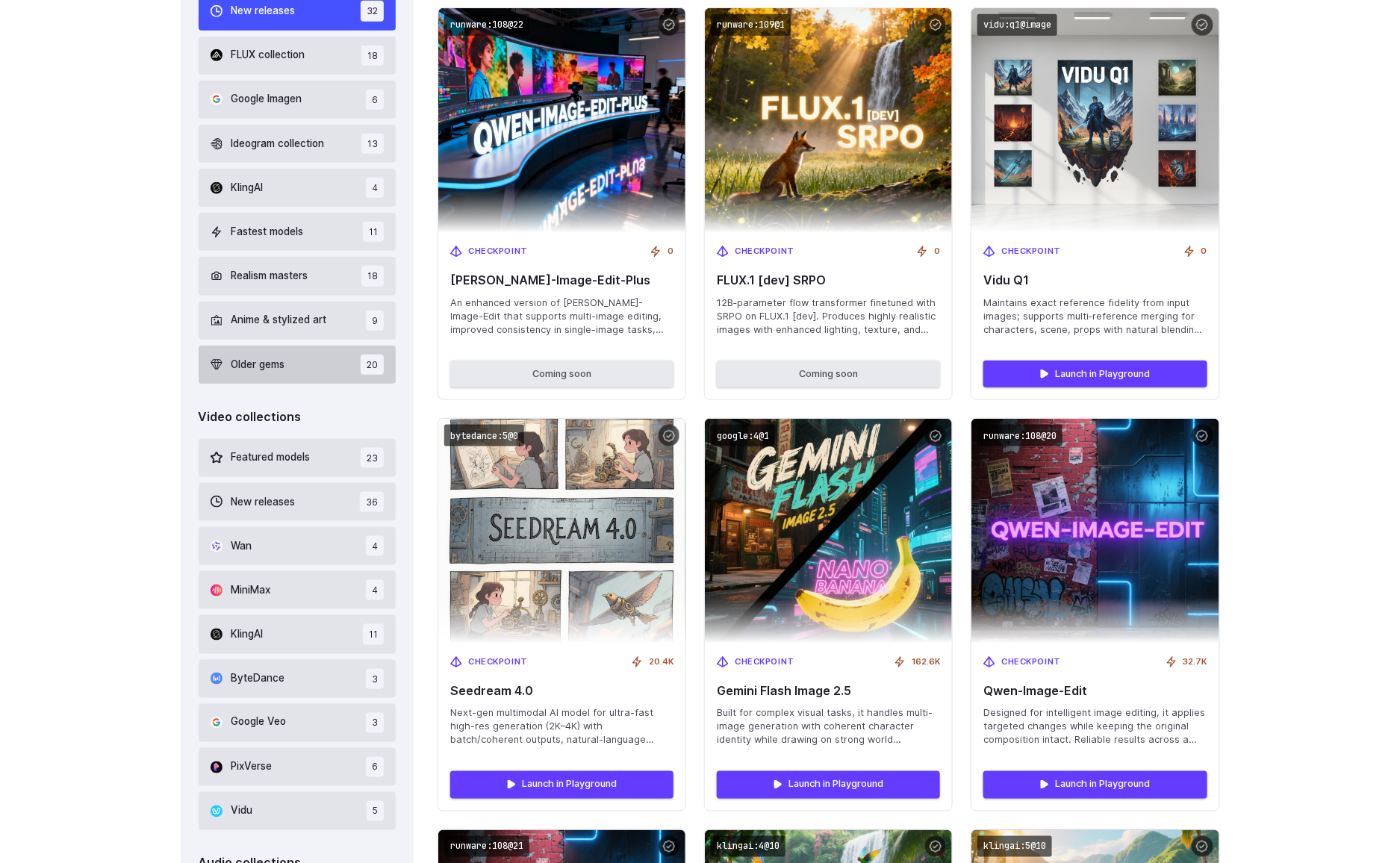
scroll to position [680, 0]
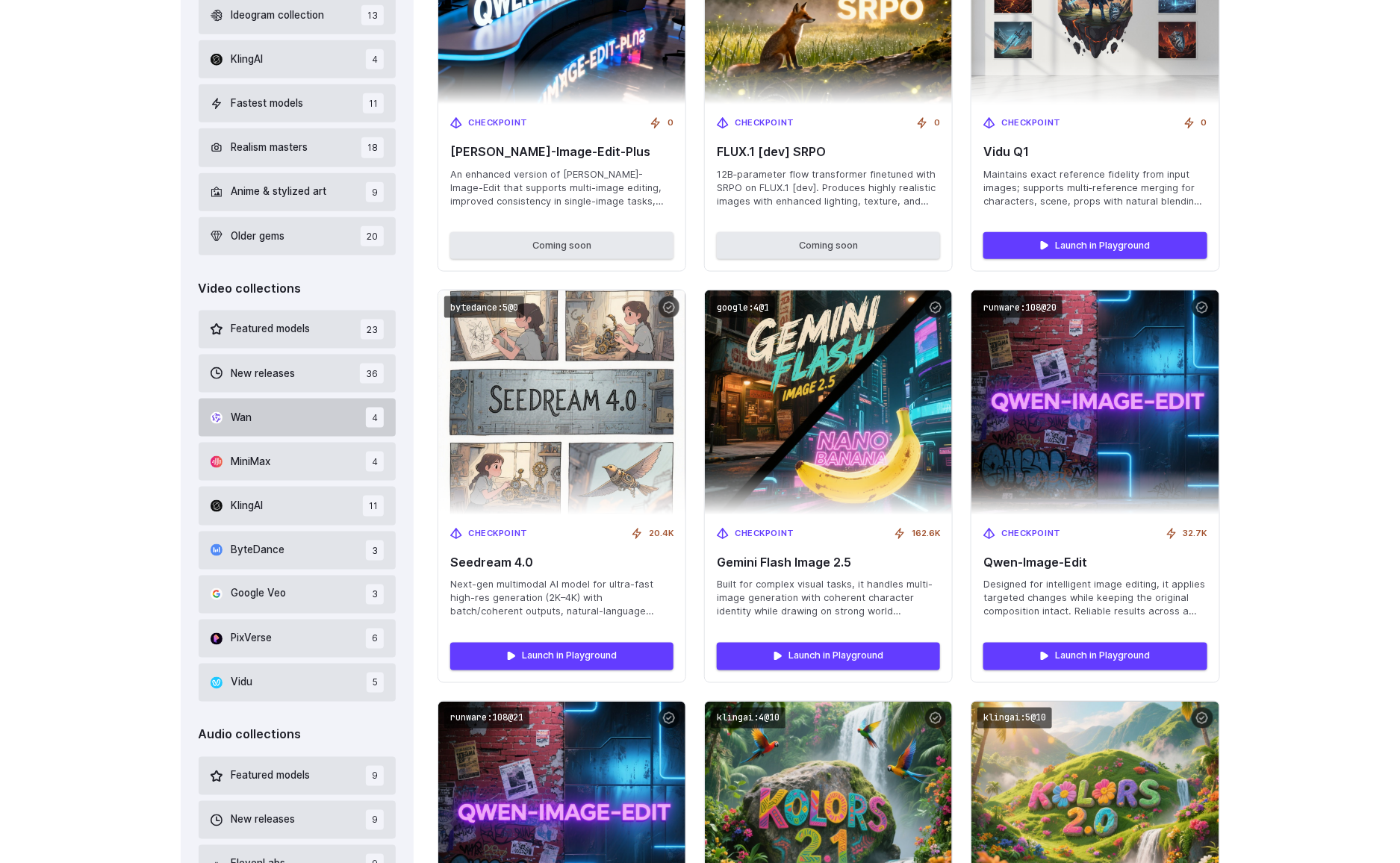
click at [270, 422] on button "Wan 4" at bounding box center [297, 418] width 198 height 38
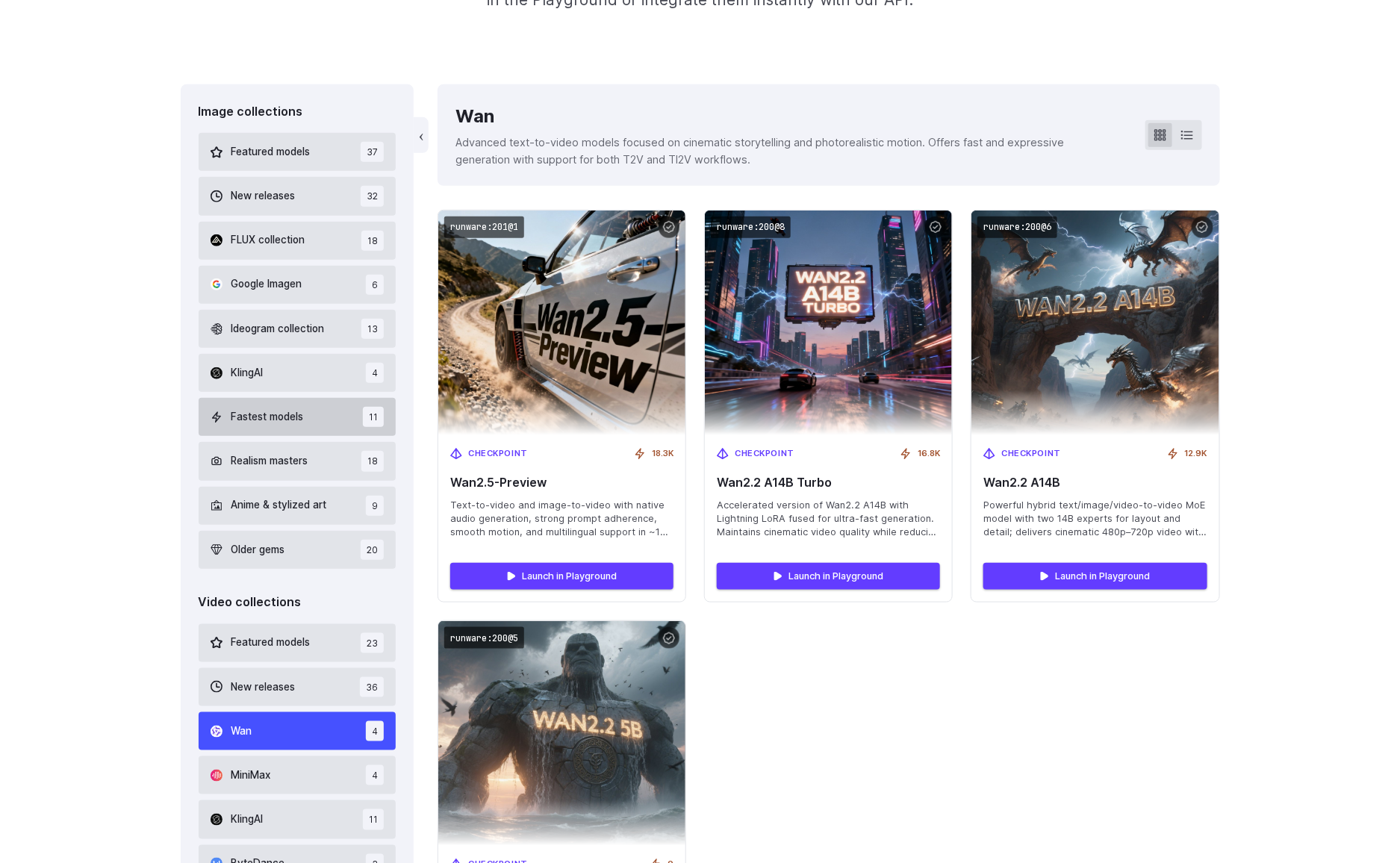
scroll to position [354, 0]
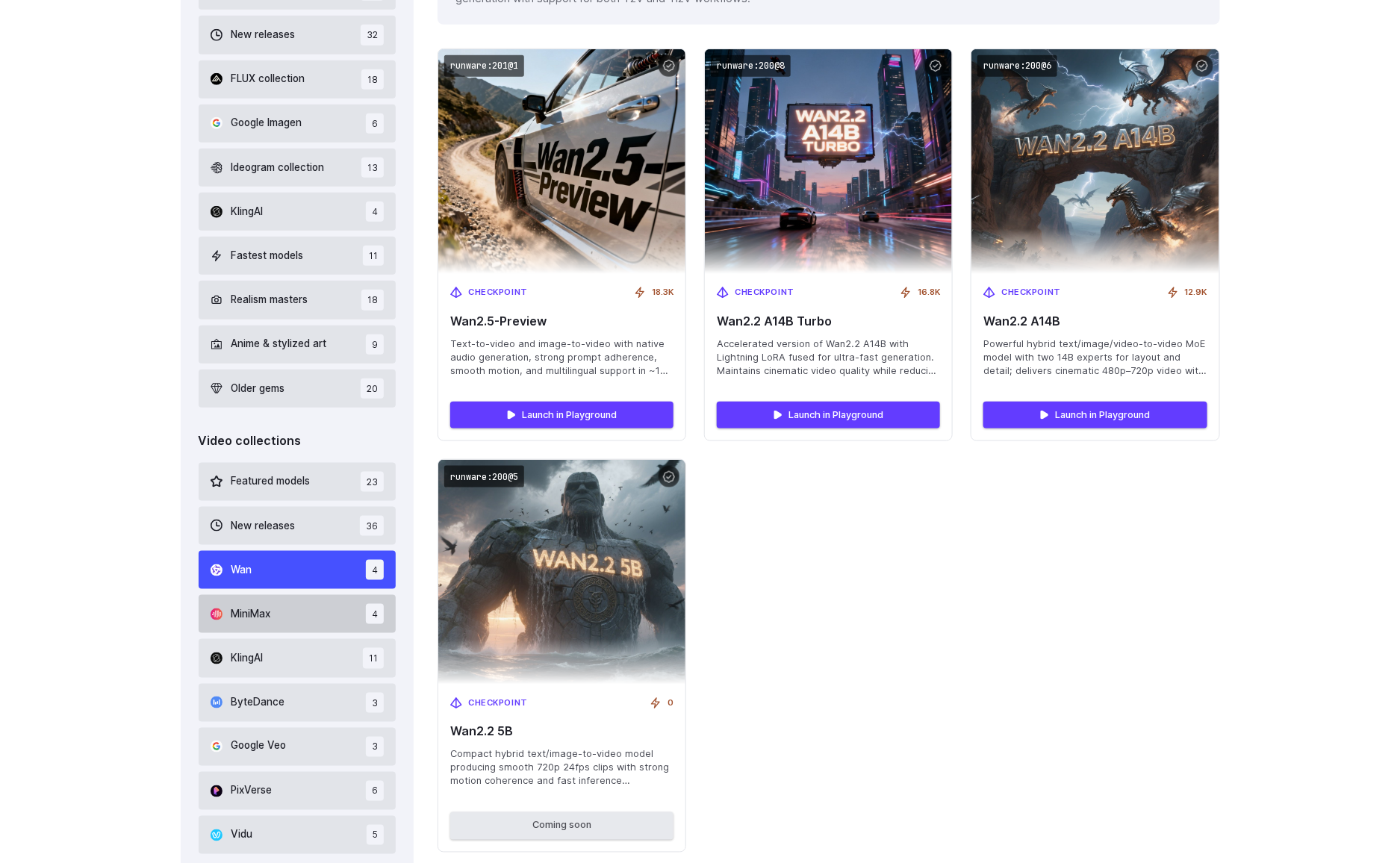
click at [277, 620] on button "MiniMax 4" at bounding box center [297, 613] width 198 height 38
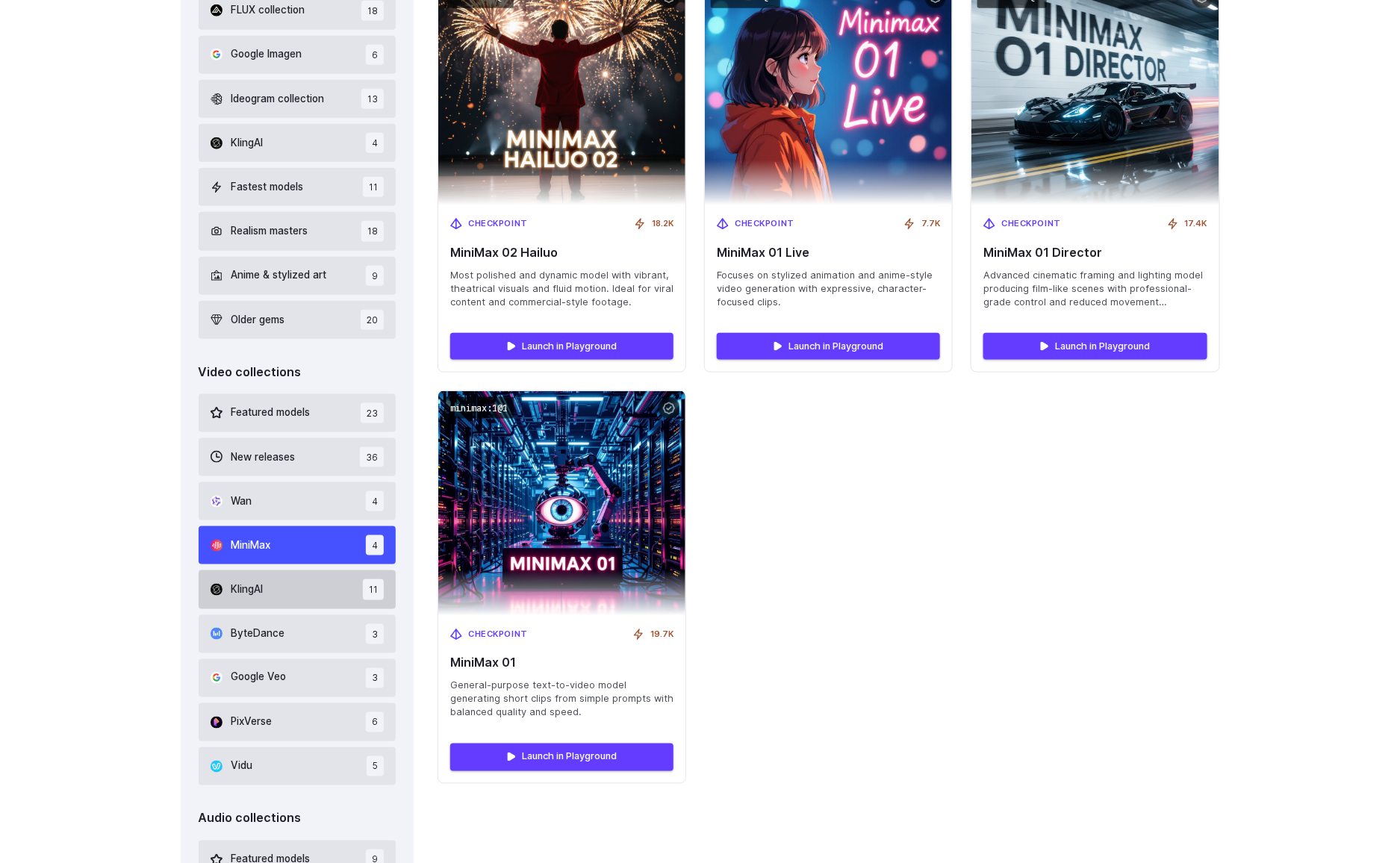
scroll to position [616, 0]
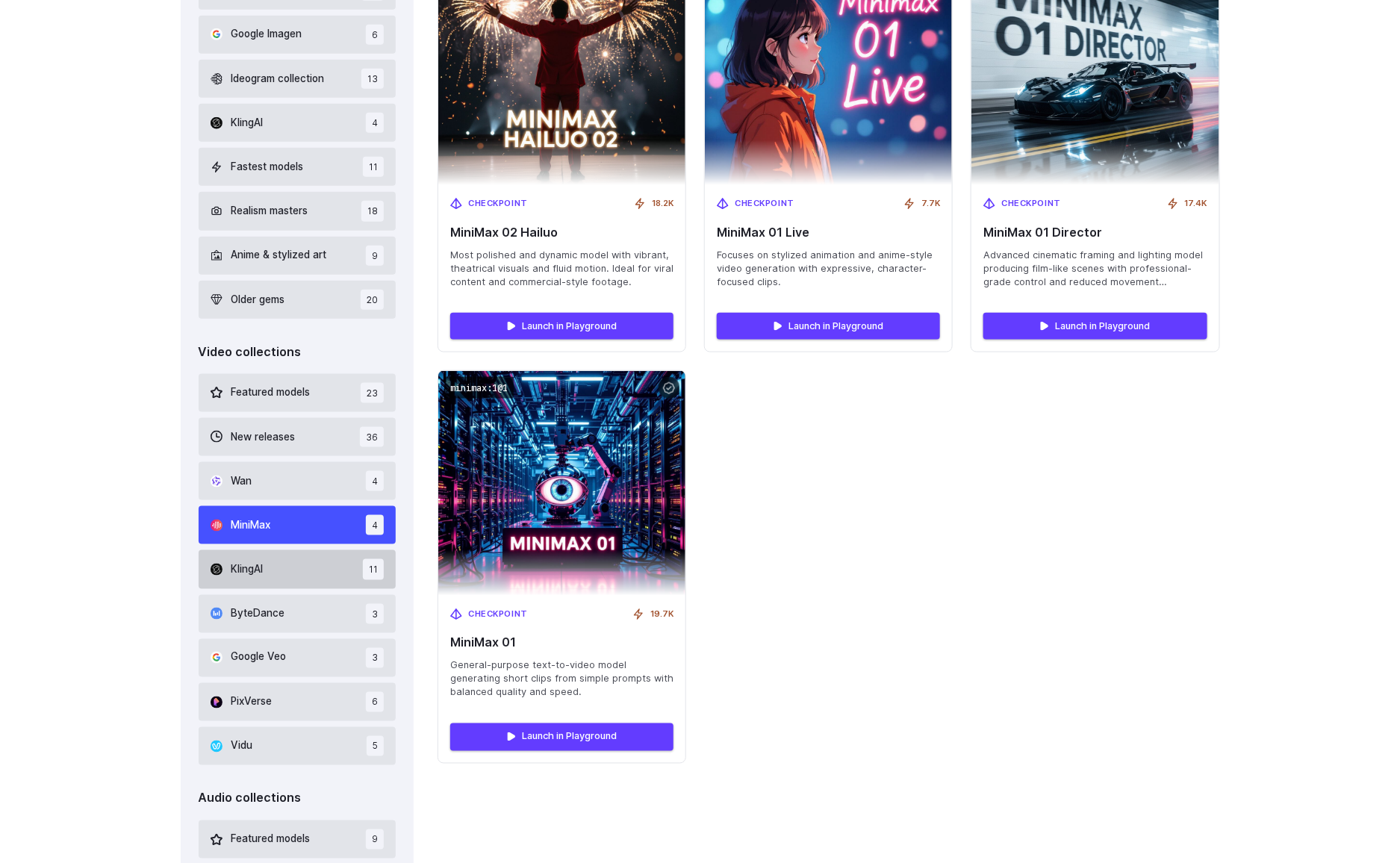
click at [281, 580] on button "KlingAI 11" at bounding box center [297, 569] width 198 height 38
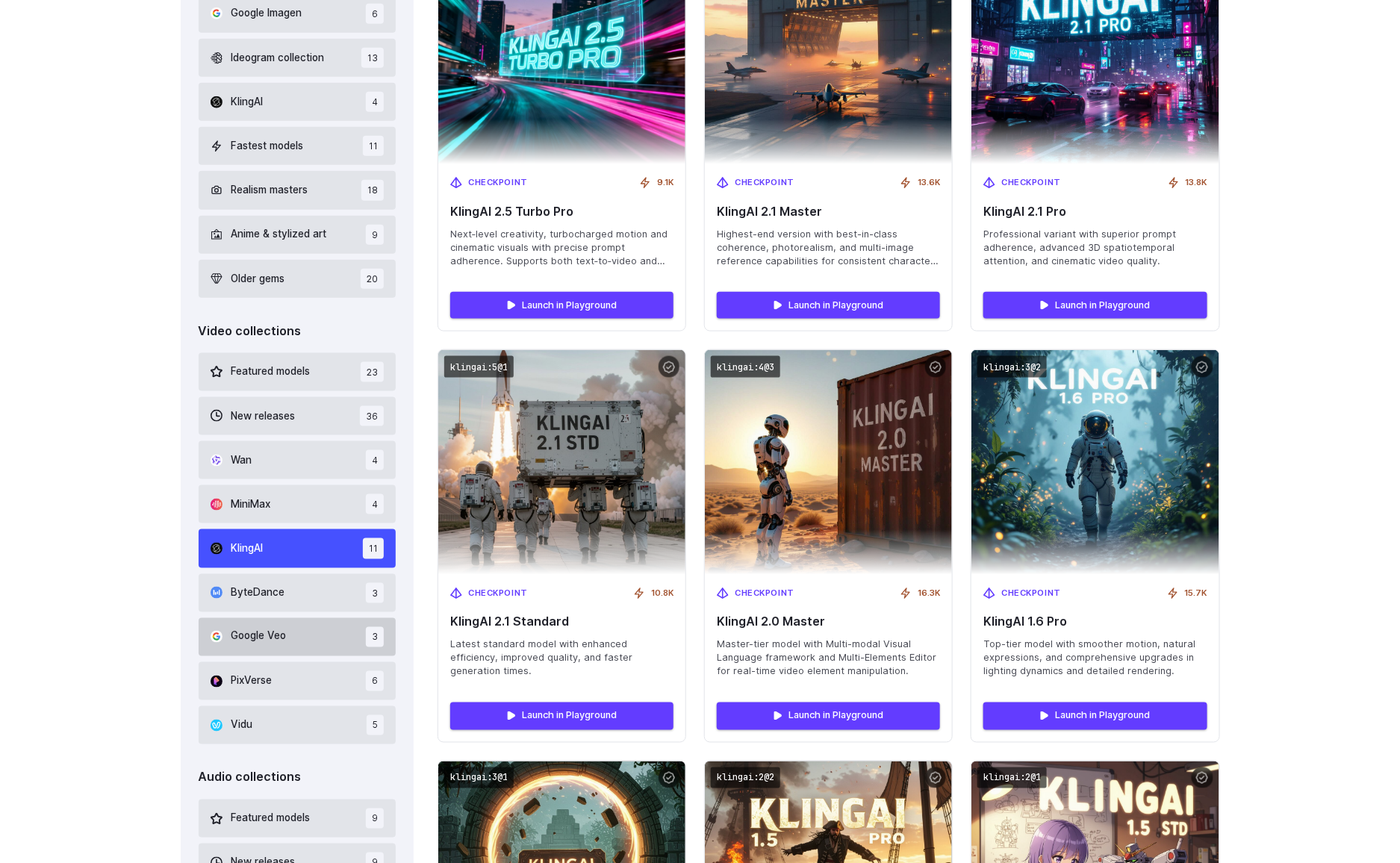
scroll to position [646, 0]
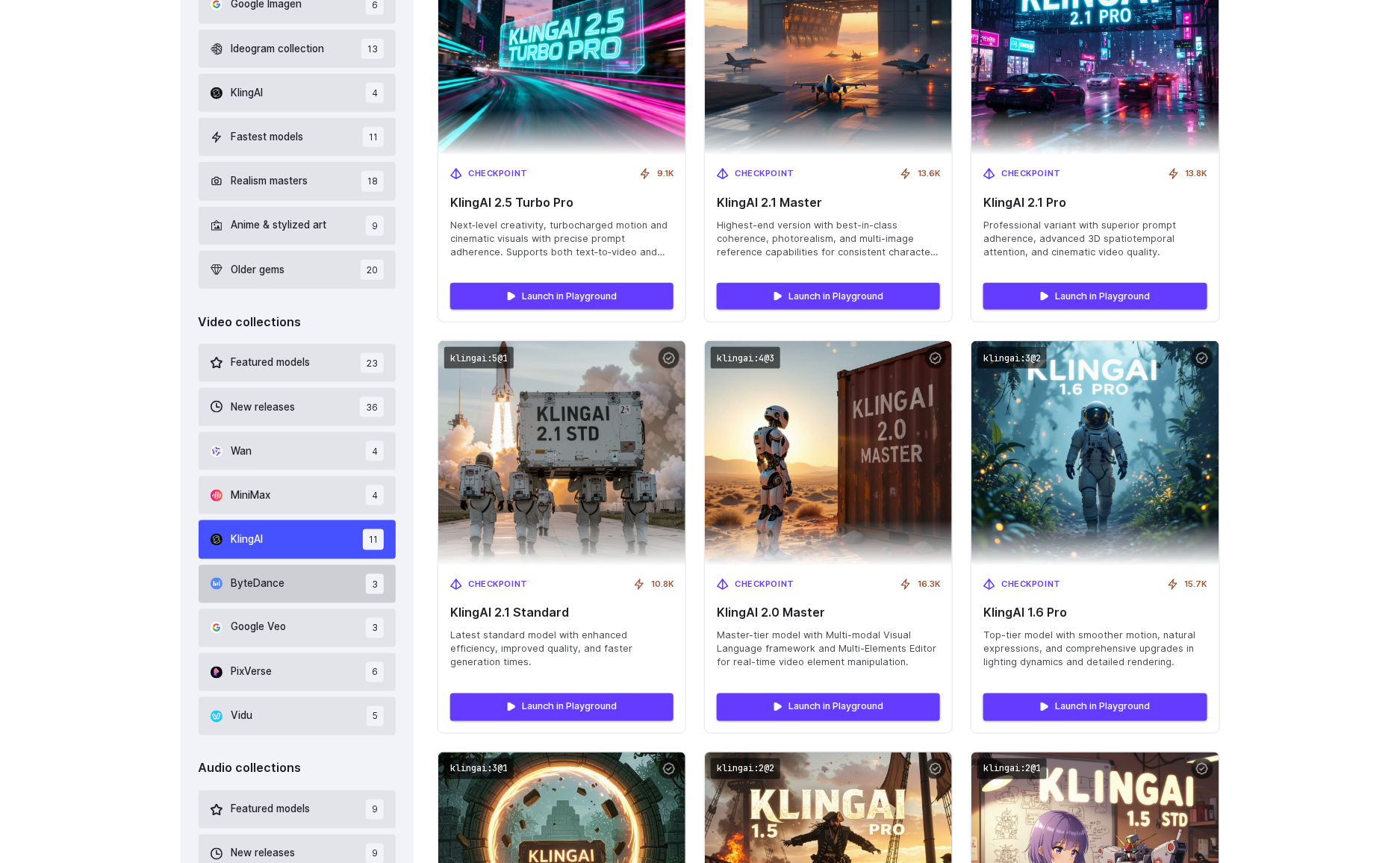
click at [275, 586] on span "ByteDance" at bounding box center [258, 583] width 54 height 16
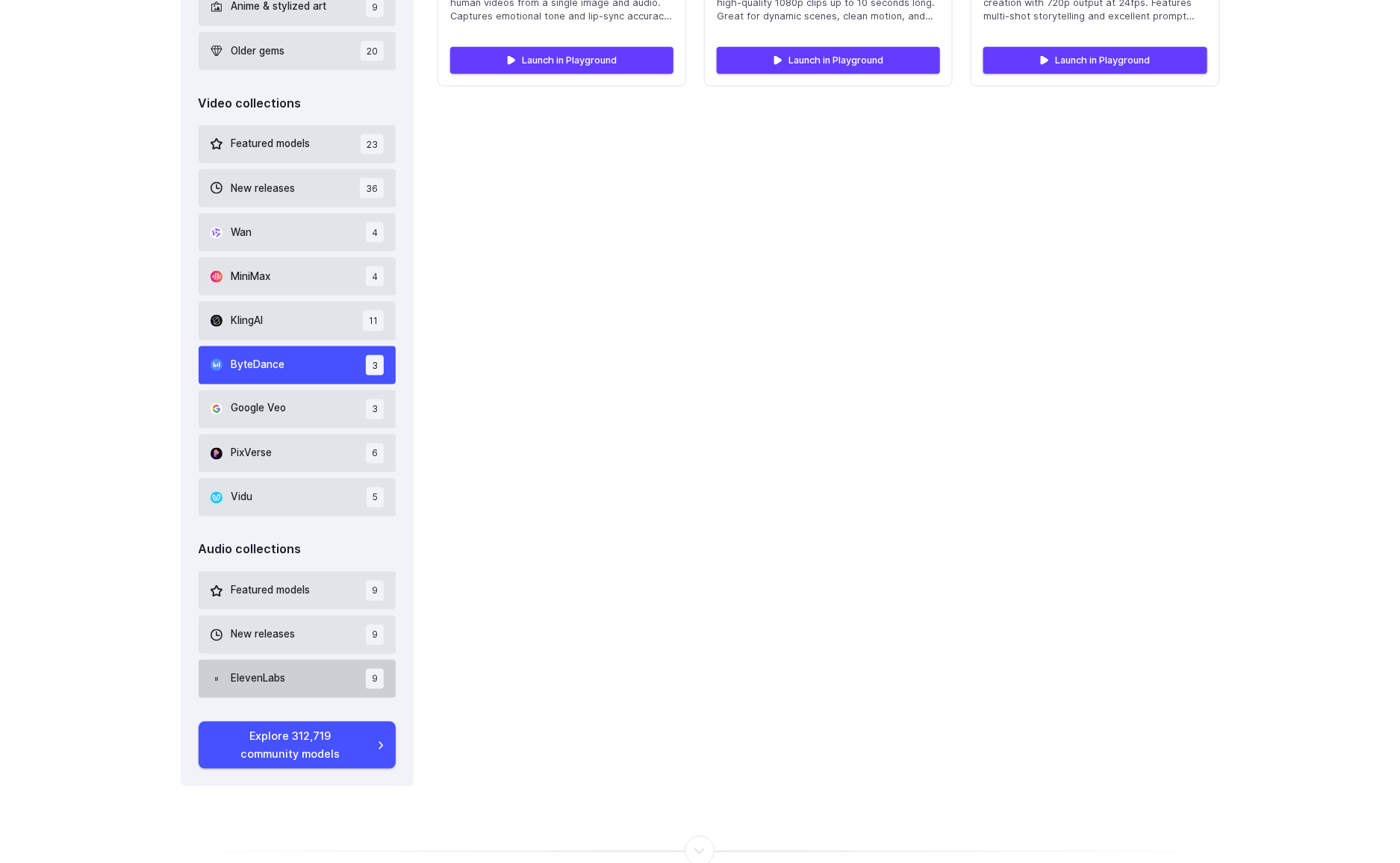
scroll to position [892, 0]
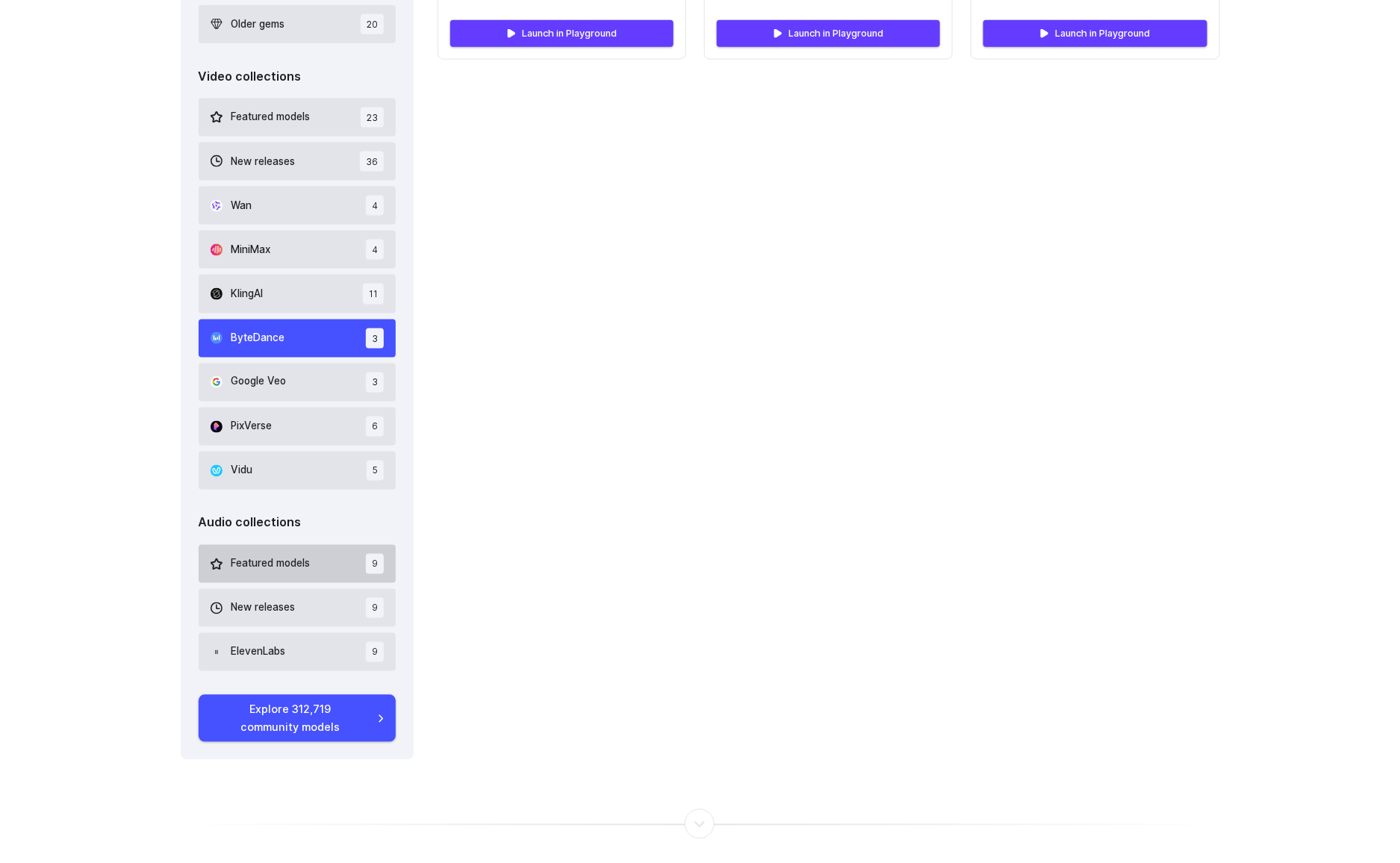
click at [272, 567] on span "Featured models" at bounding box center [271, 564] width 79 height 16
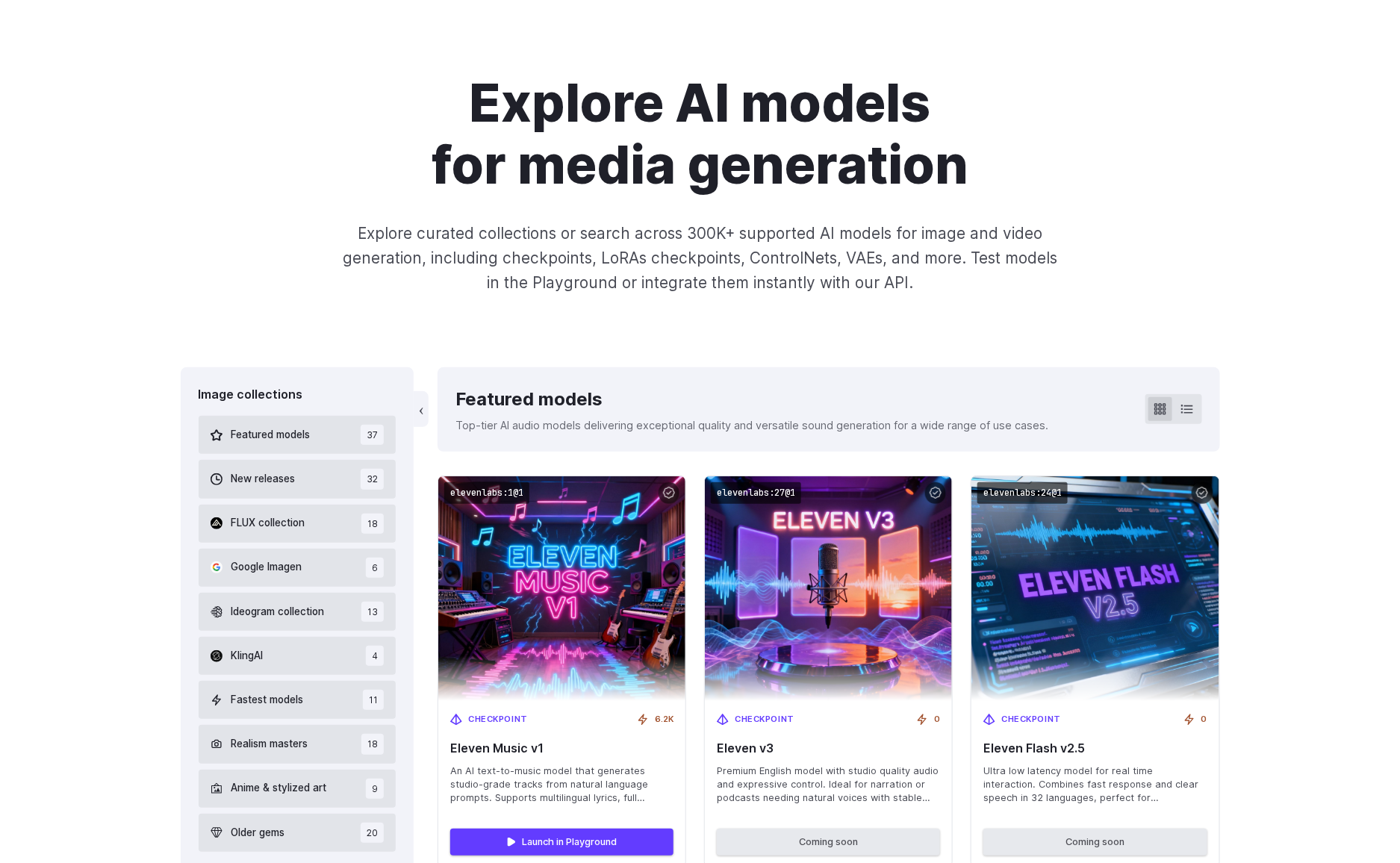
scroll to position [67, 0]
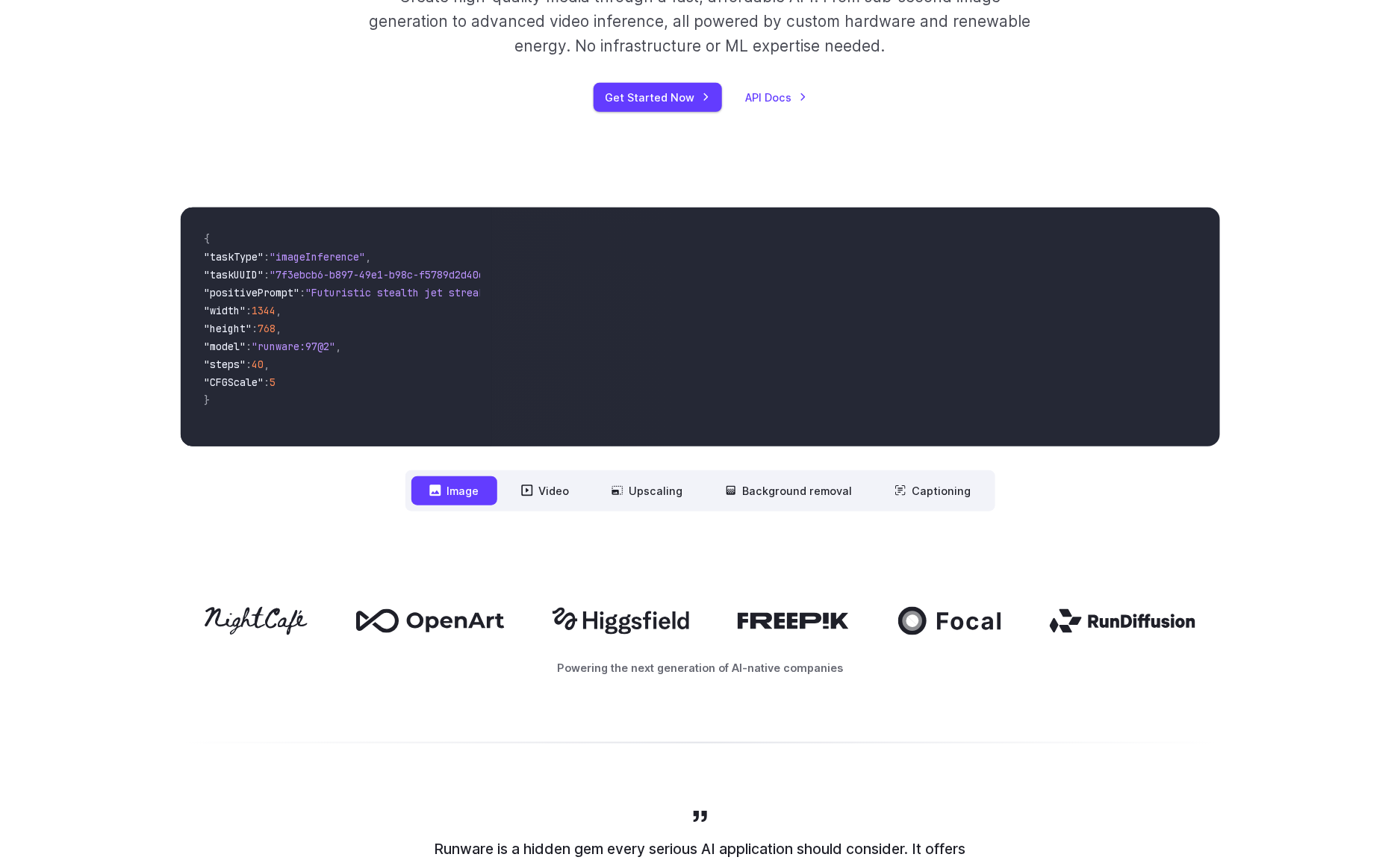
scroll to position [402, 0]
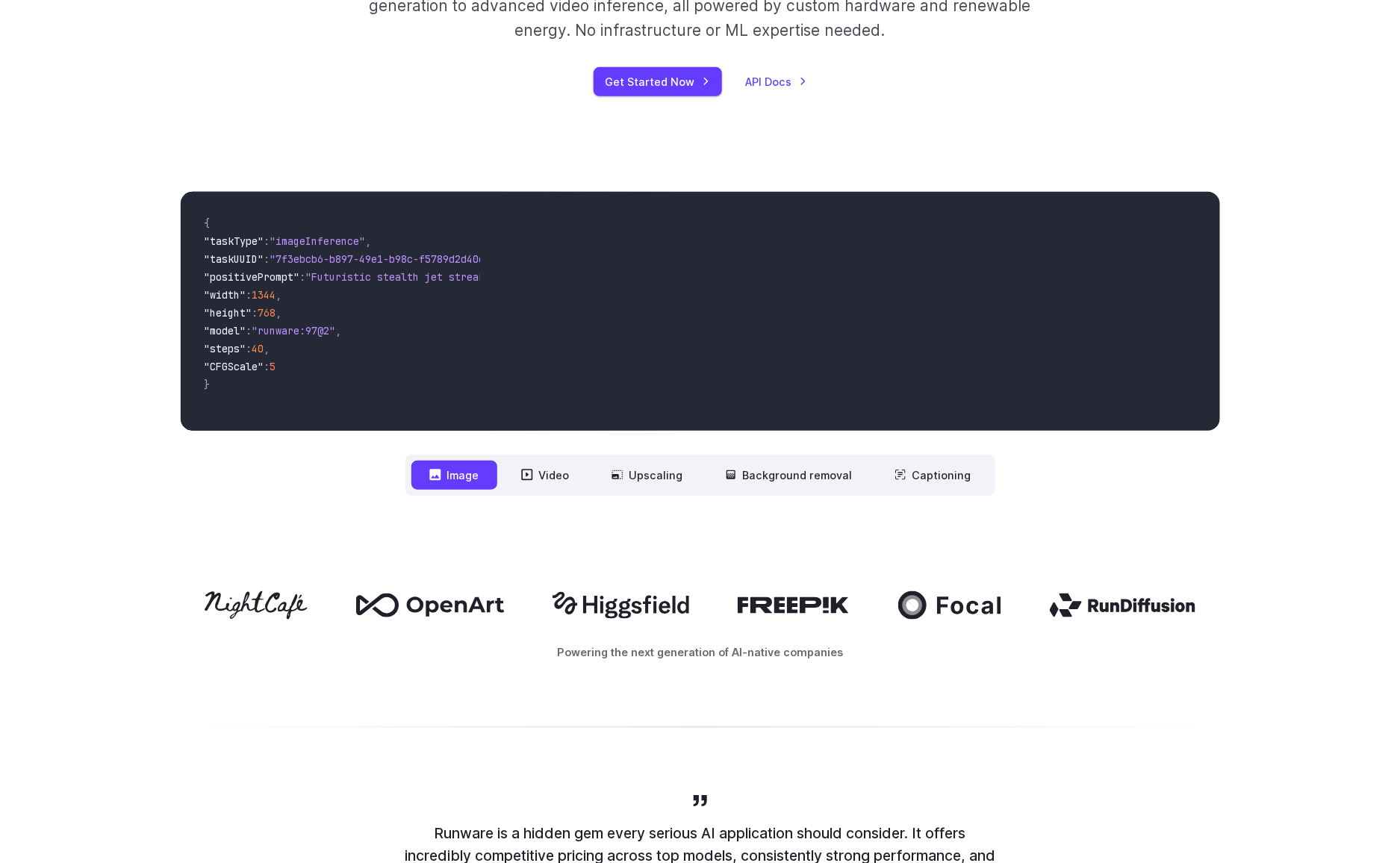
drag, startPoint x: 648, startPoint y: 605, endPoint x: 624, endPoint y: 608, distance: 24.2
click at [617, 612] on icon at bounding box center [621, 606] width 137 height 27
drag, startPoint x: 753, startPoint y: 594, endPoint x: 912, endPoint y: 611, distance: 159.9
click at [856, 618] on div at bounding box center [700, 605] width 1039 height 28
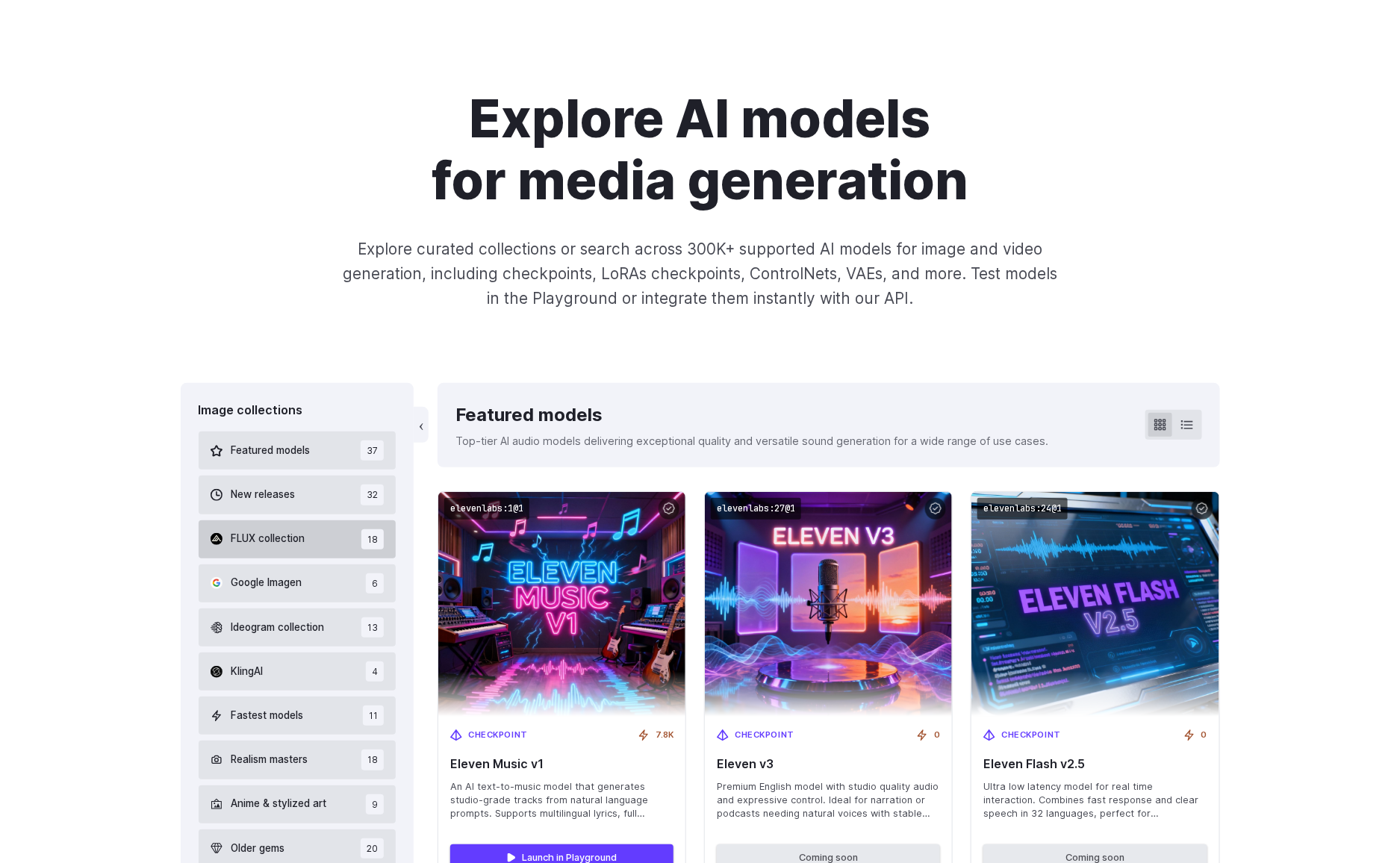
click at [282, 535] on span "FLUX collection" at bounding box center [268, 539] width 74 height 16
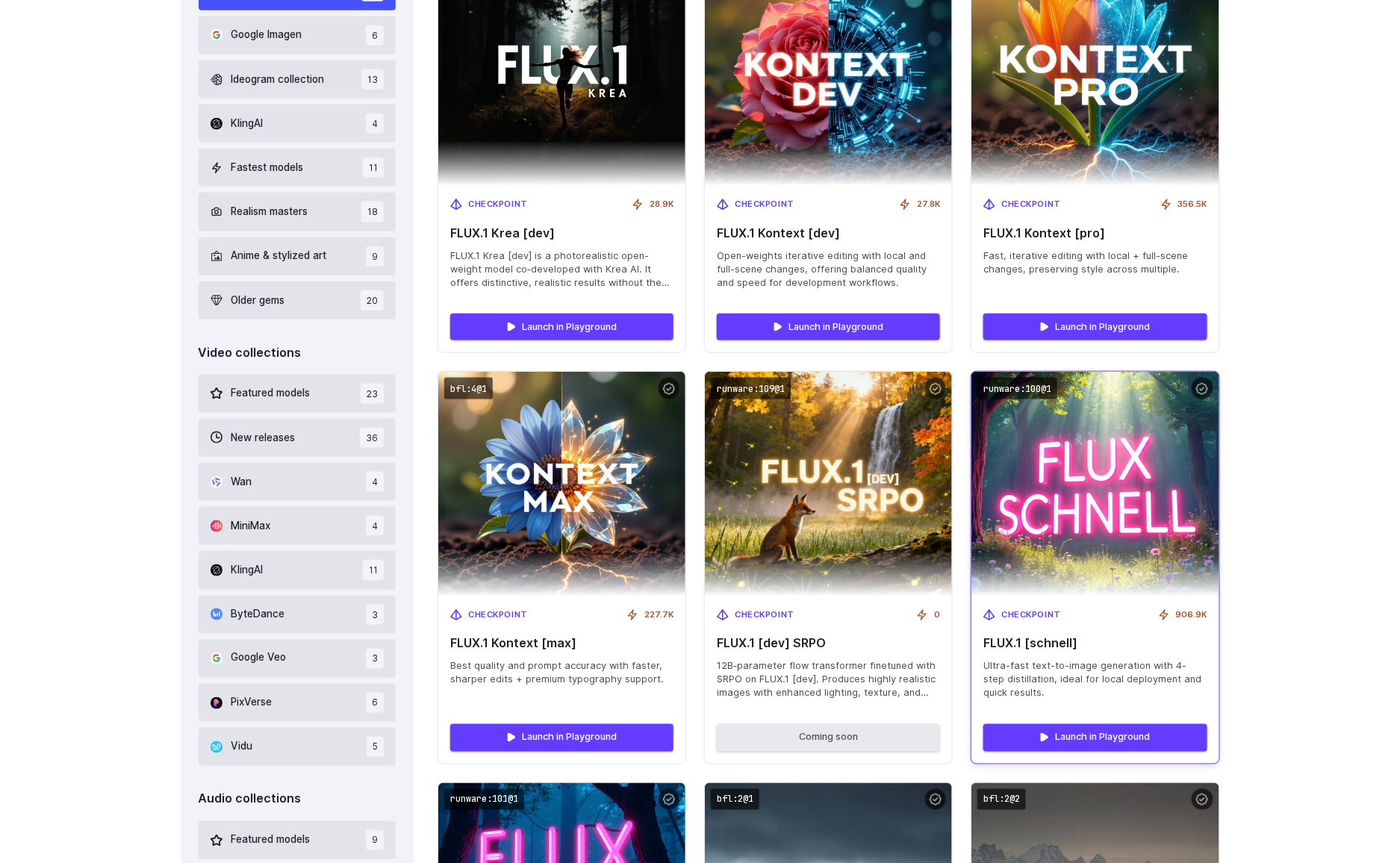
scroll to position [617, 0]
